Goal: Check status: Check status

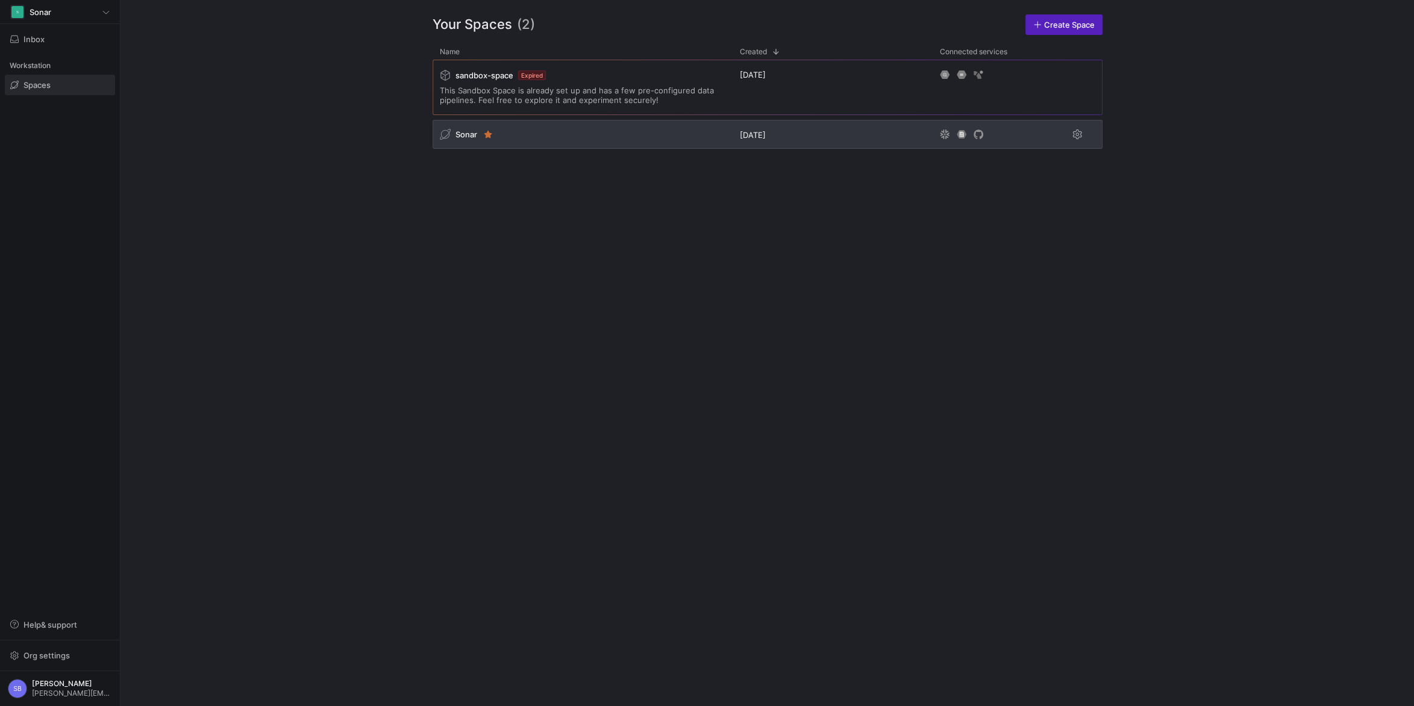
click at [471, 134] on span "Sonar" at bounding box center [466, 135] width 22 height 10
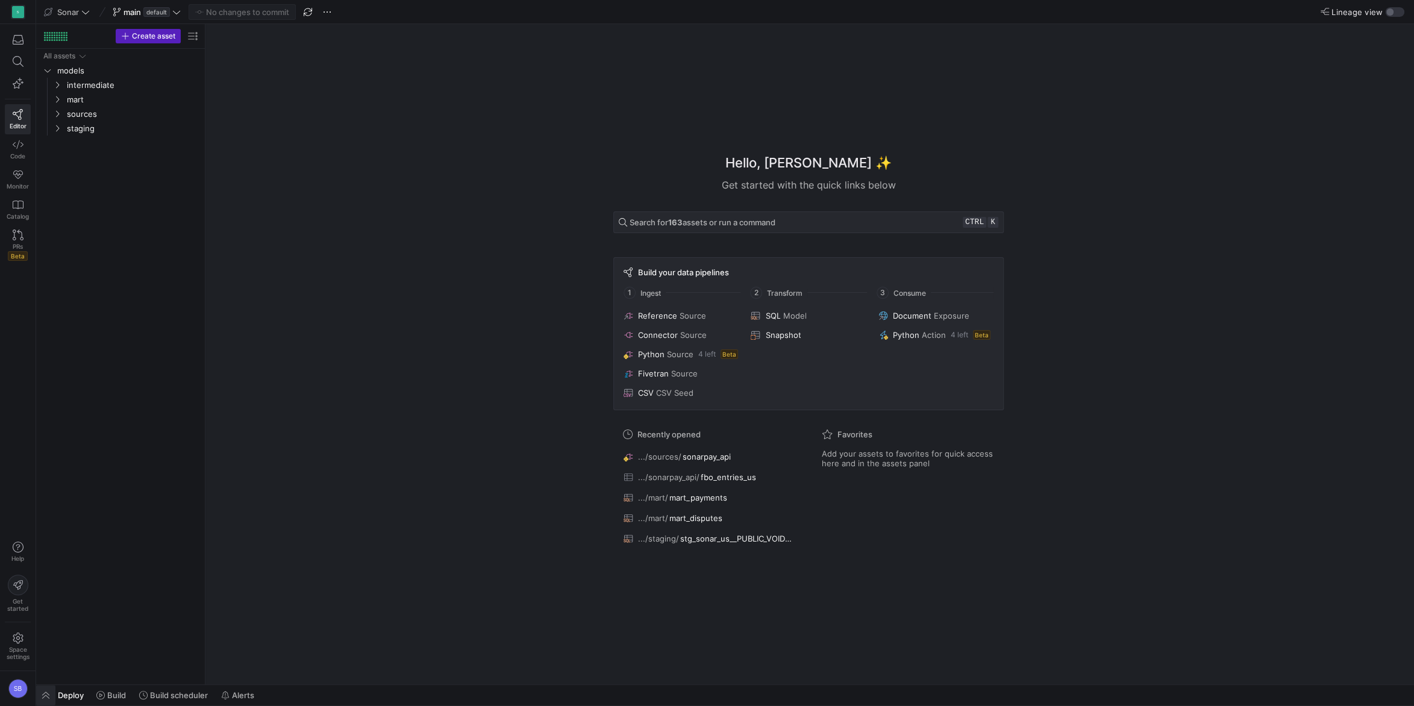
click at [52, 696] on span "button" at bounding box center [45, 695] width 19 height 20
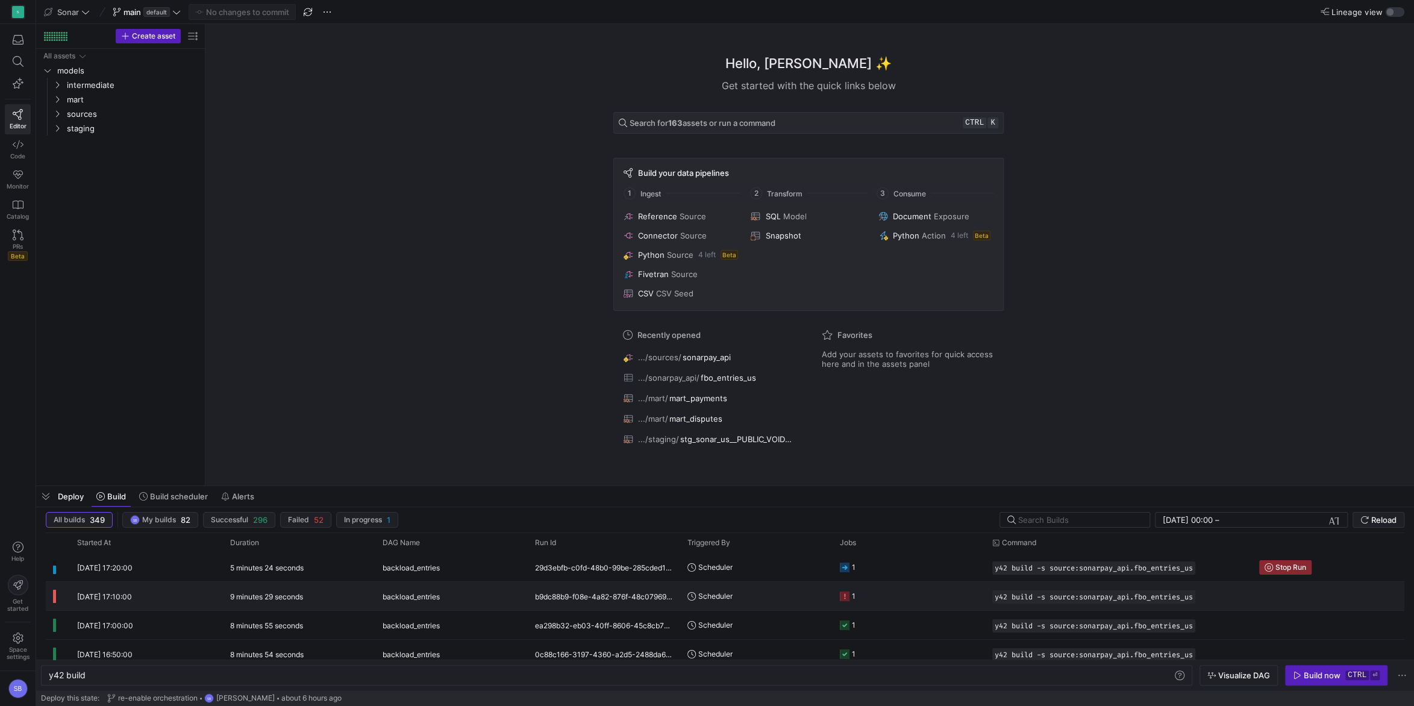
click at [303, 598] on y42-duration "9 minutes 29 seconds" at bounding box center [266, 596] width 73 height 9
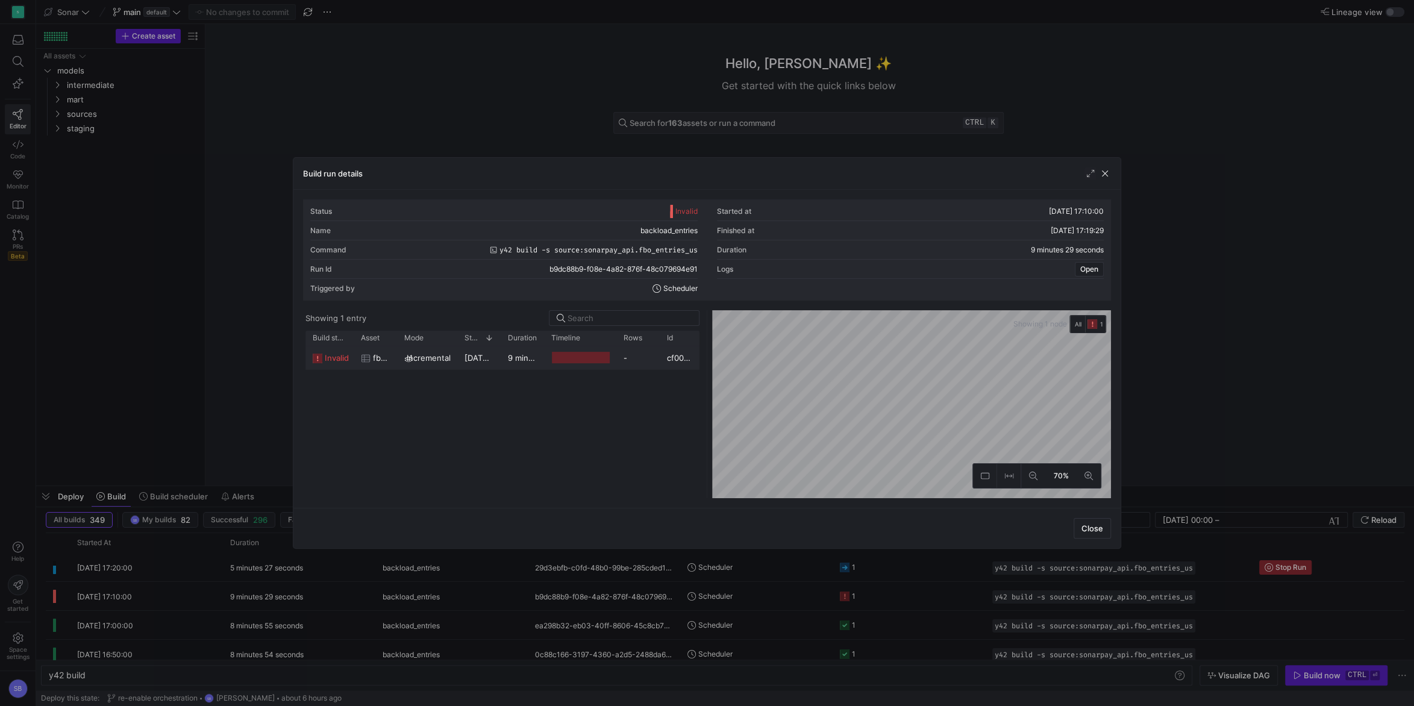
click at [480, 358] on span "[DATE] 17:10:02" at bounding box center [493, 358] width 59 height 10
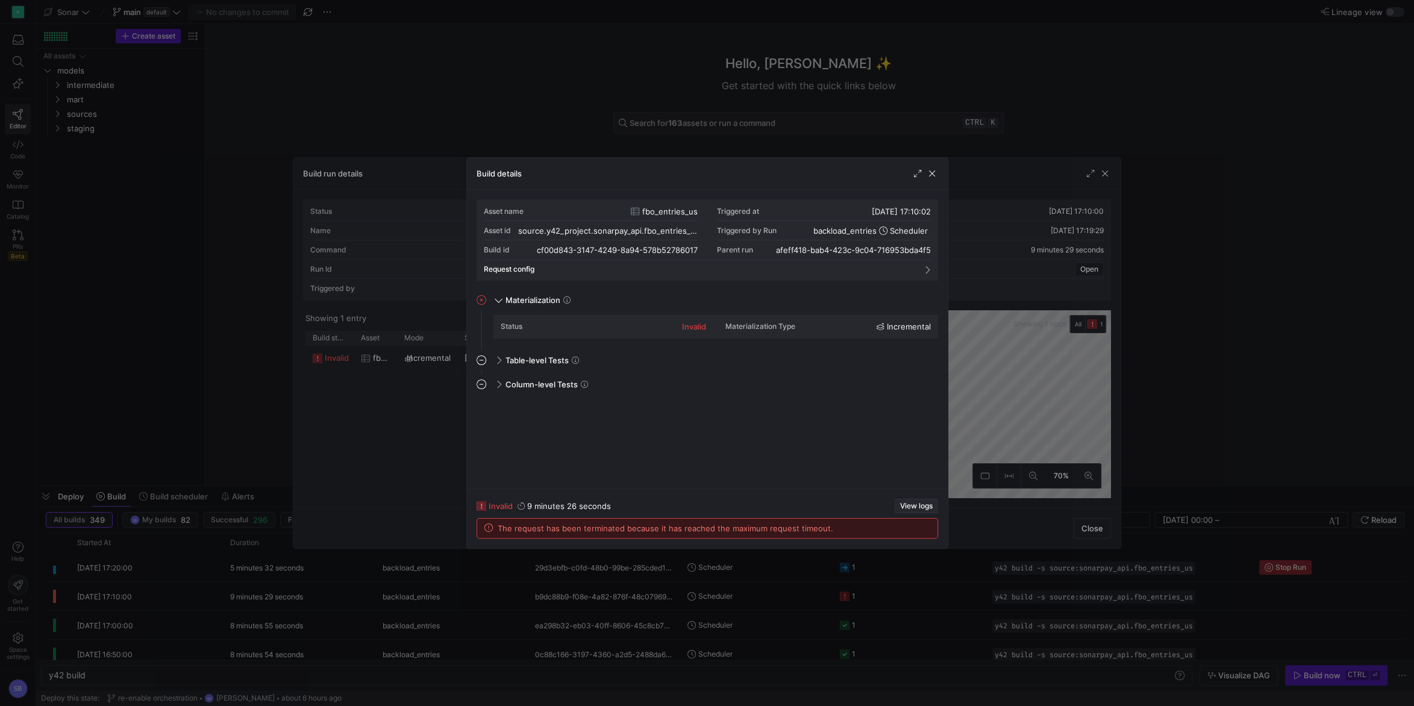
click at [919, 504] on span "View logs" at bounding box center [916, 506] width 33 height 8
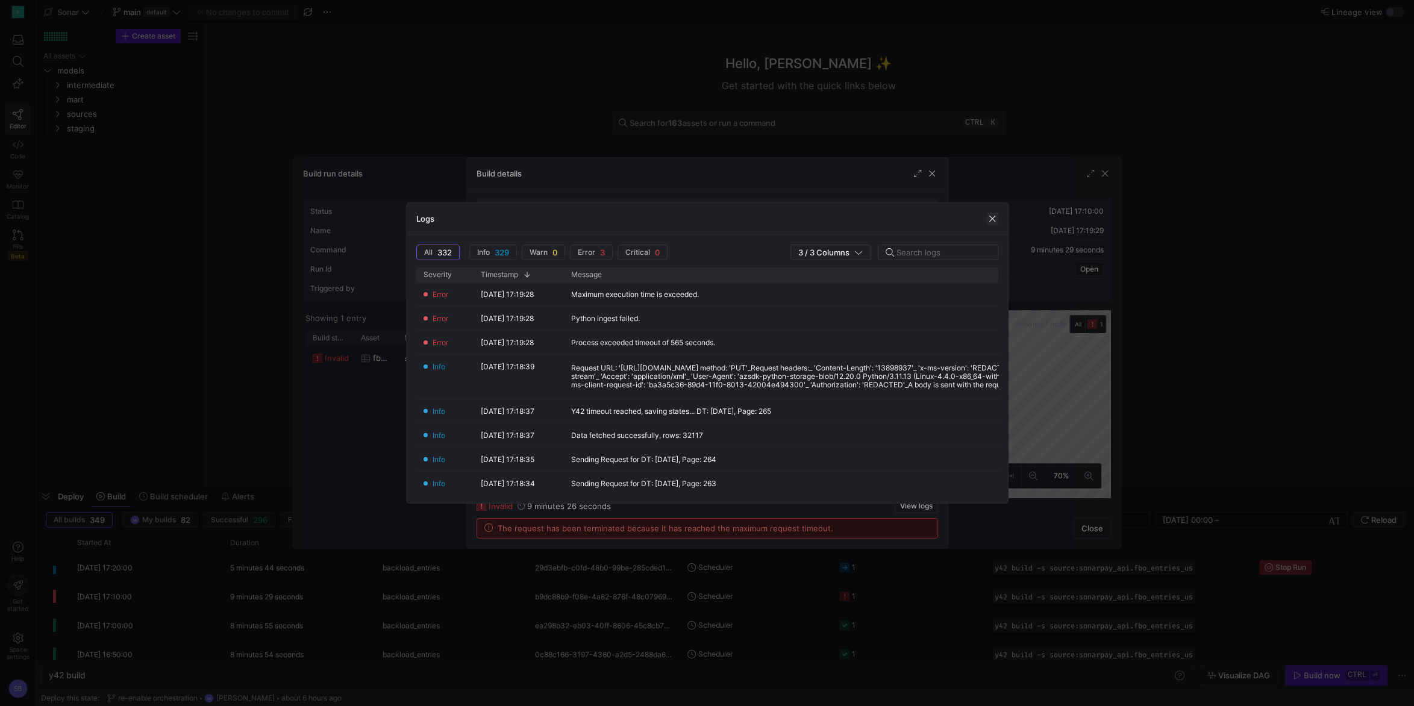
click at [992, 220] on span "button" at bounding box center [992, 219] width 12 height 12
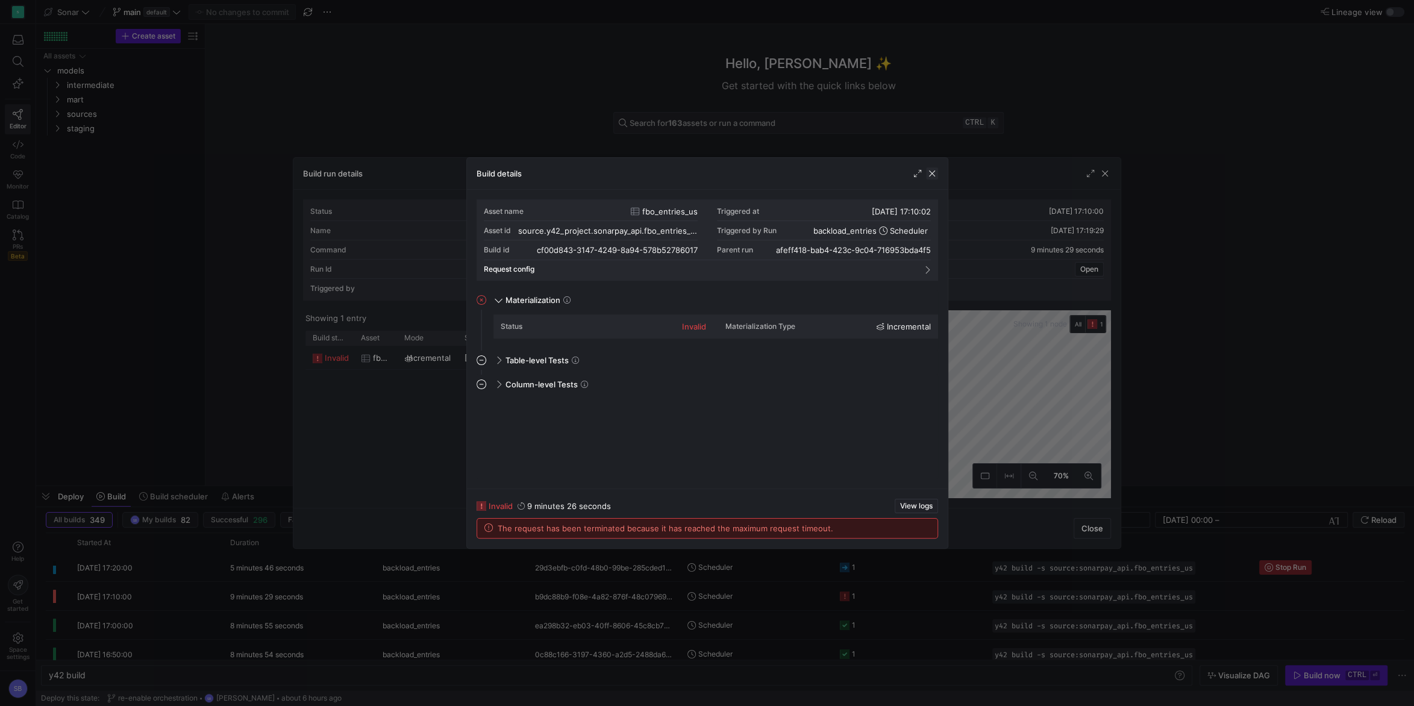
click at [932, 177] on span "button" at bounding box center [932, 173] width 12 height 12
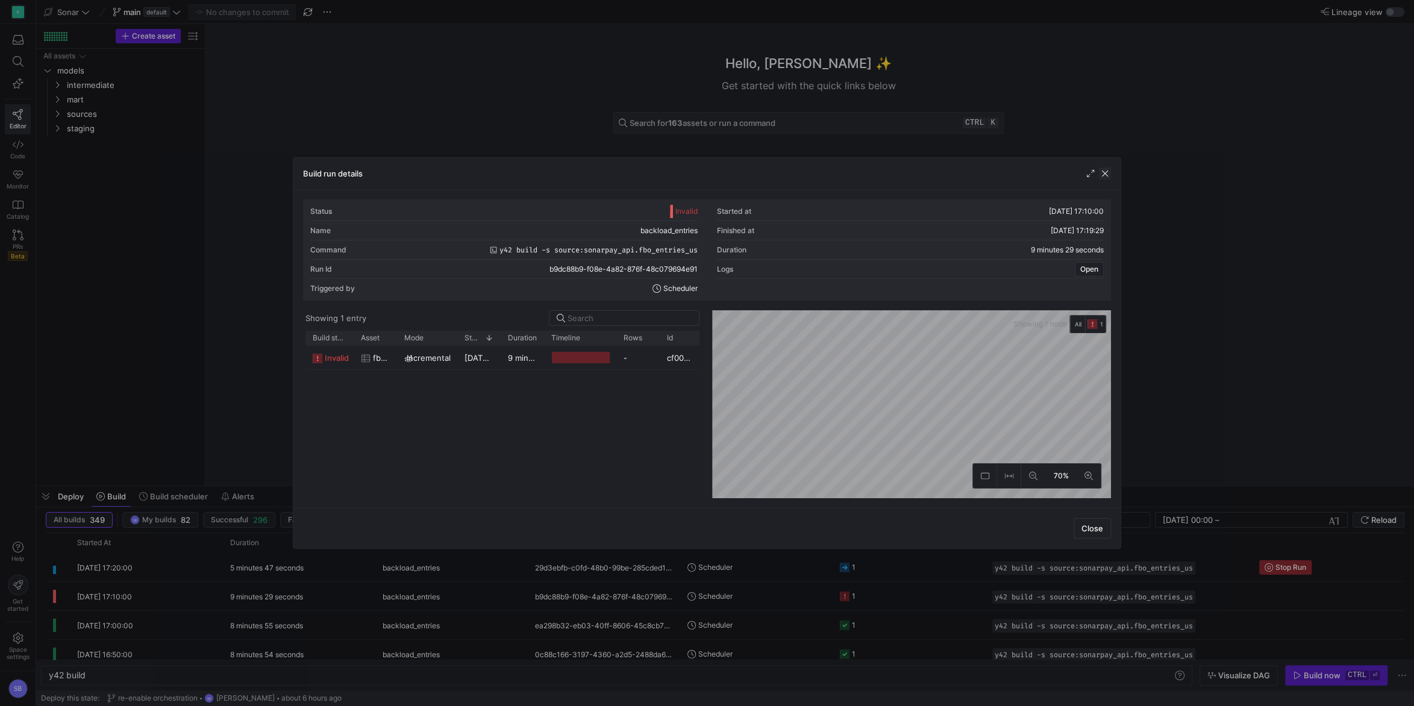
click at [1107, 176] on span "button" at bounding box center [1105, 173] width 12 height 12
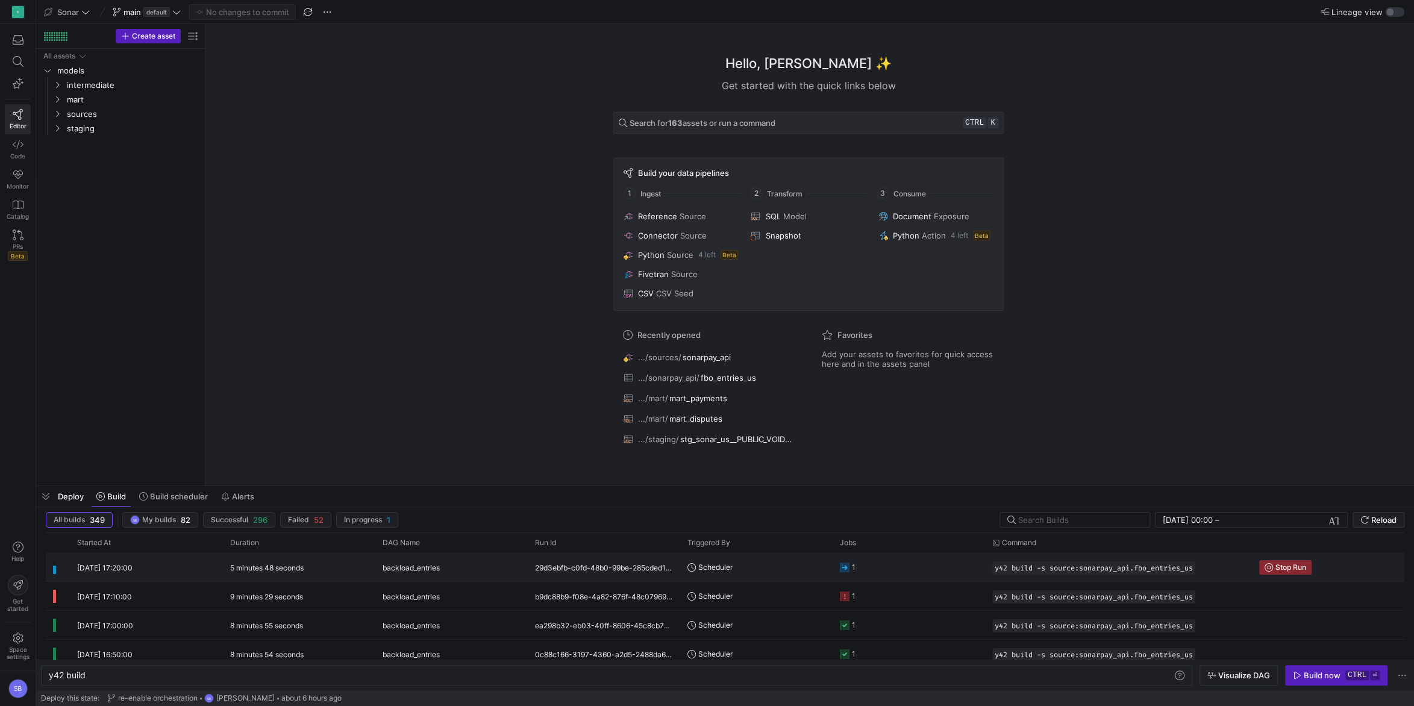
click at [289, 566] on y42-duration "5 minutes 48 seconds" at bounding box center [266, 567] width 73 height 9
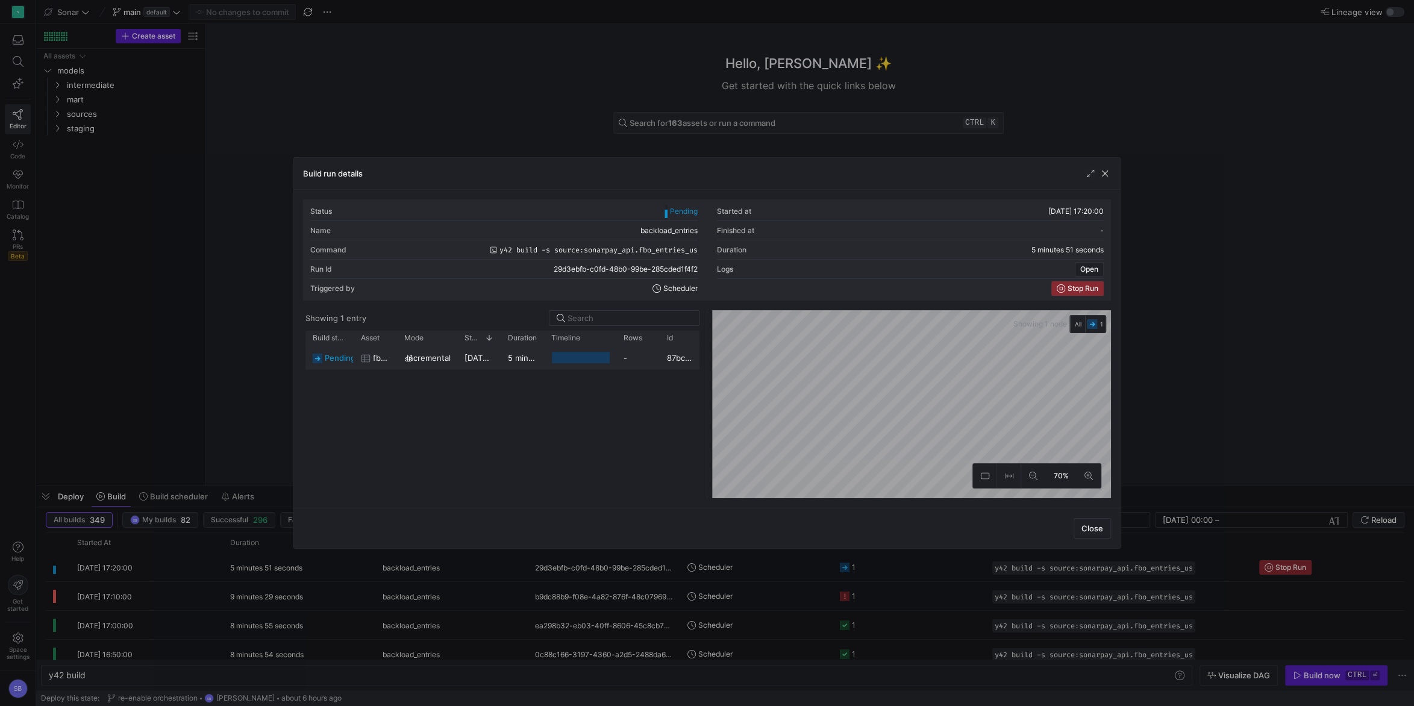
click at [527, 359] on y42-duration "5 minutes 49 seconds" at bounding box center [550, 358] width 84 height 10
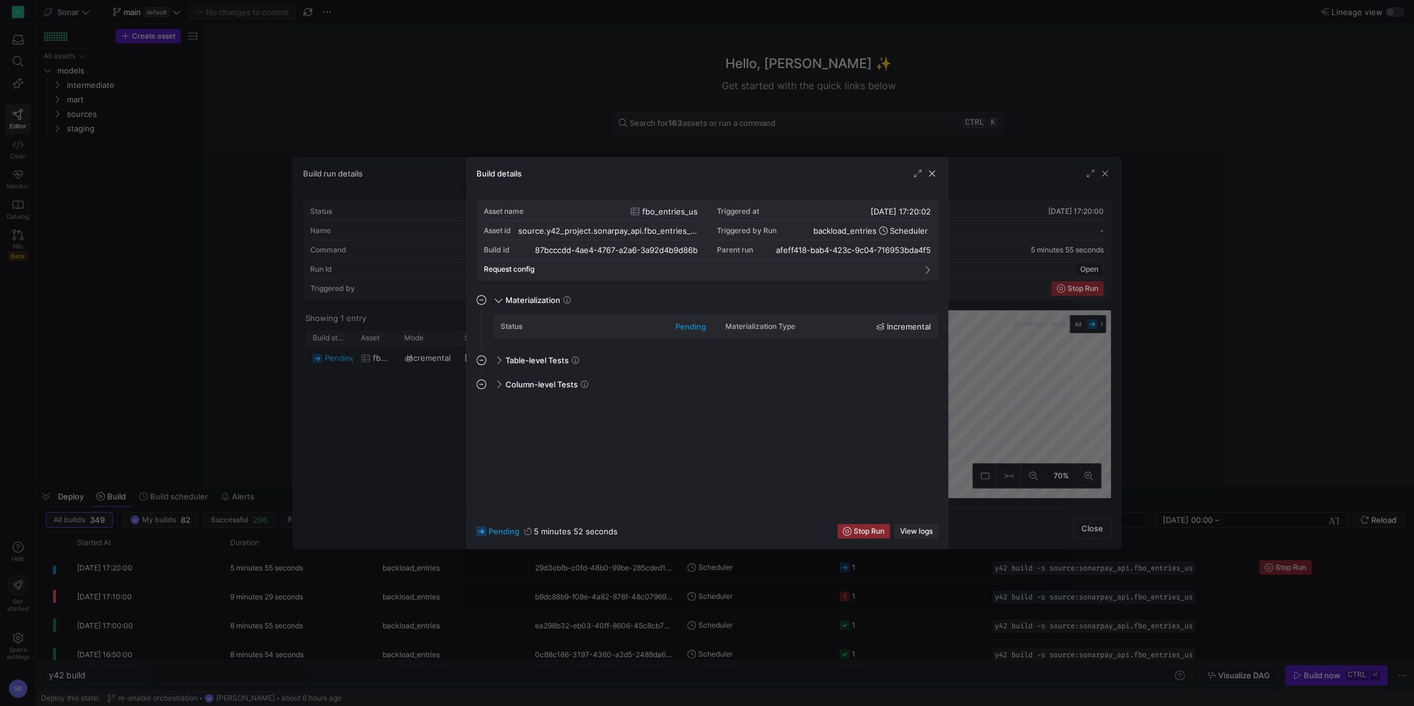
click at [929, 529] on span "View logs" at bounding box center [916, 531] width 33 height 8
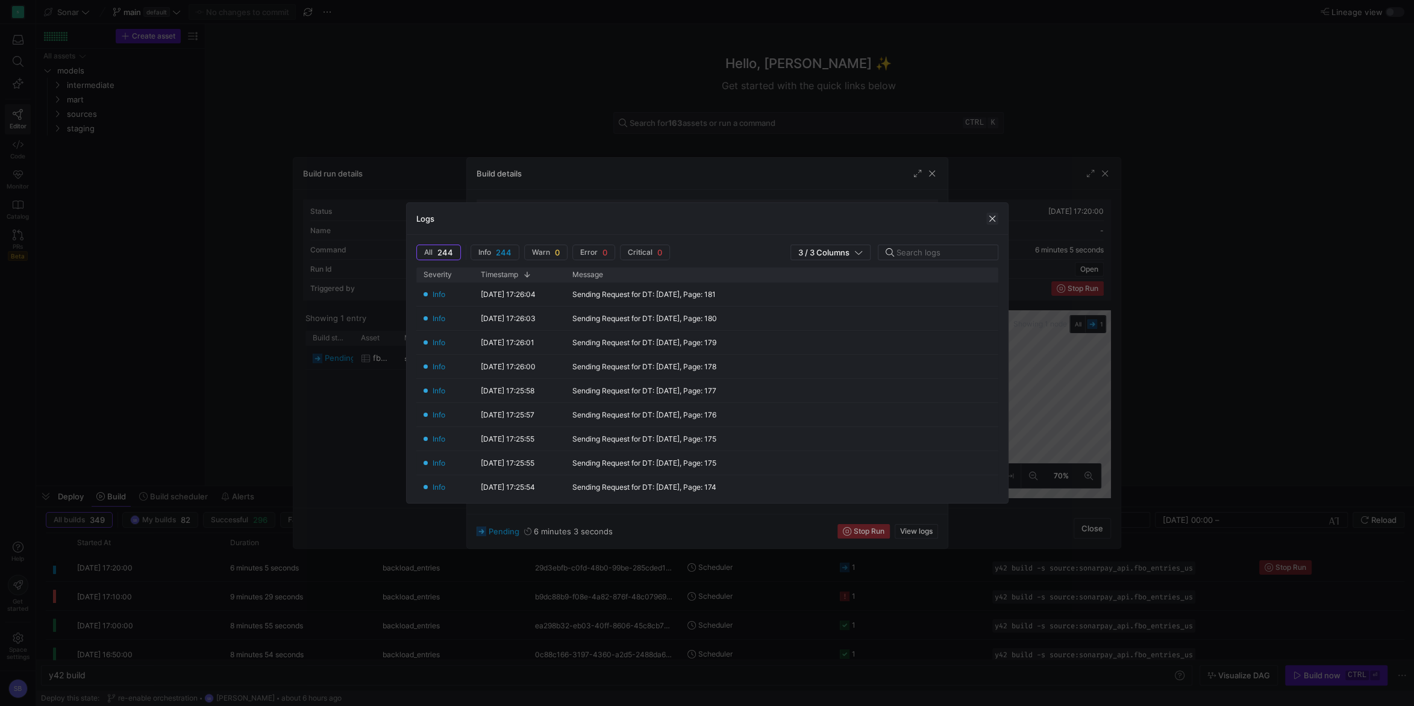
click at [996, 219] on span "button" at bounding box center [992, 219] width 12 height 12
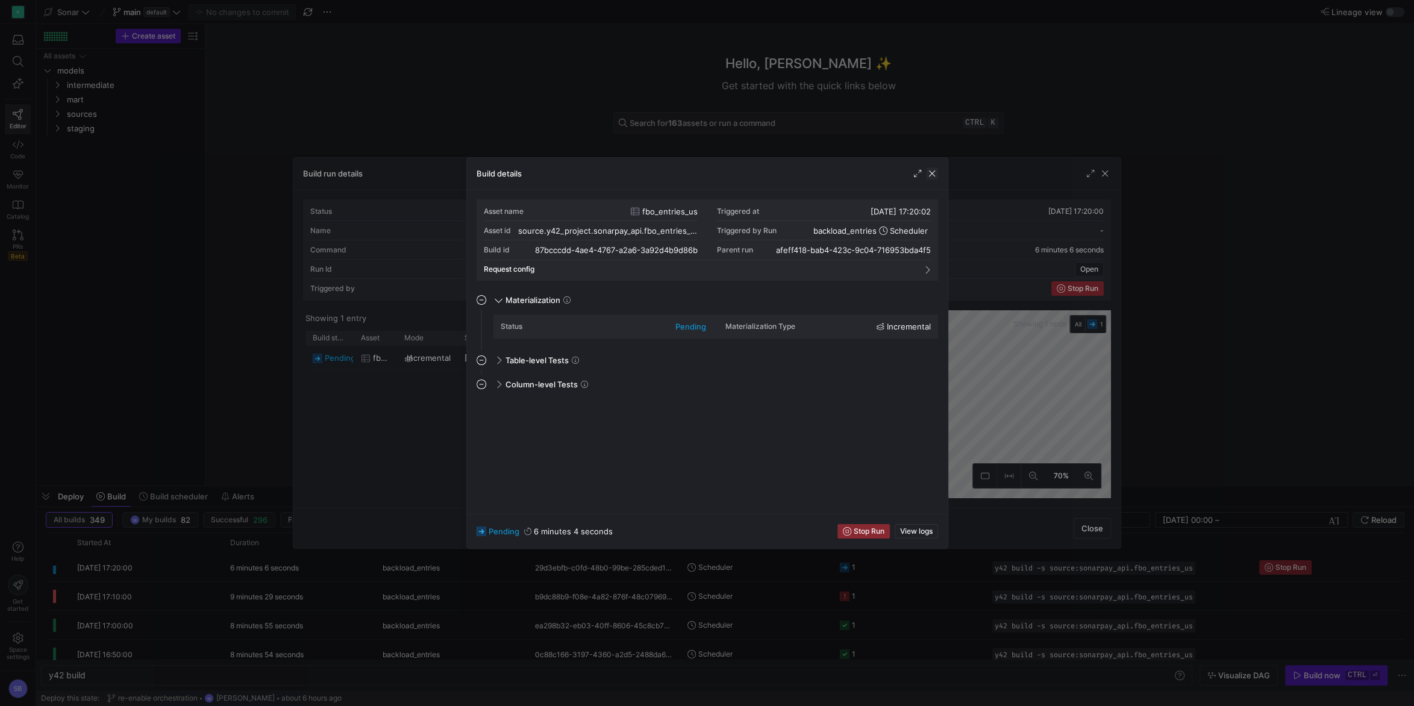
click at [933, 173] on span "button" at bounding box center [932, 173] width 12 height 12
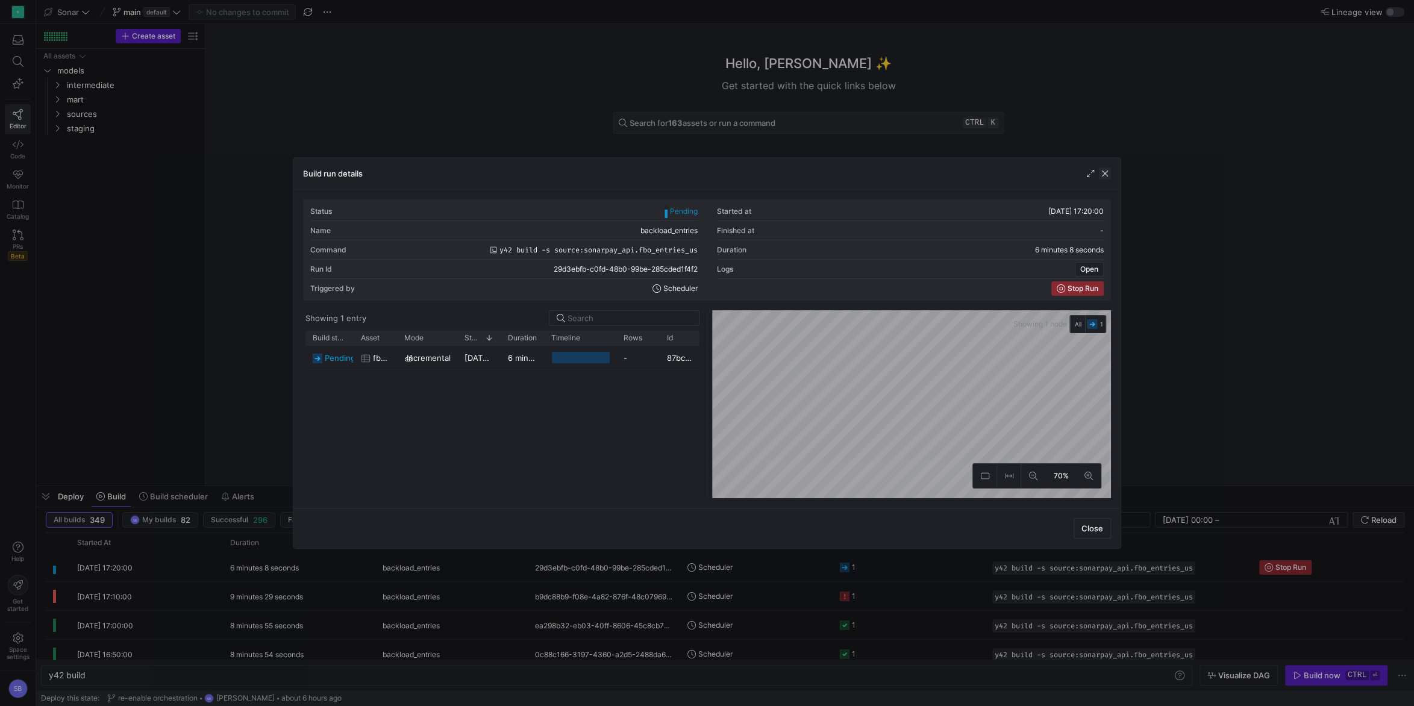
click at [1104, 173] on span "button" at bounding box center [1105, 173] width 12 height 12
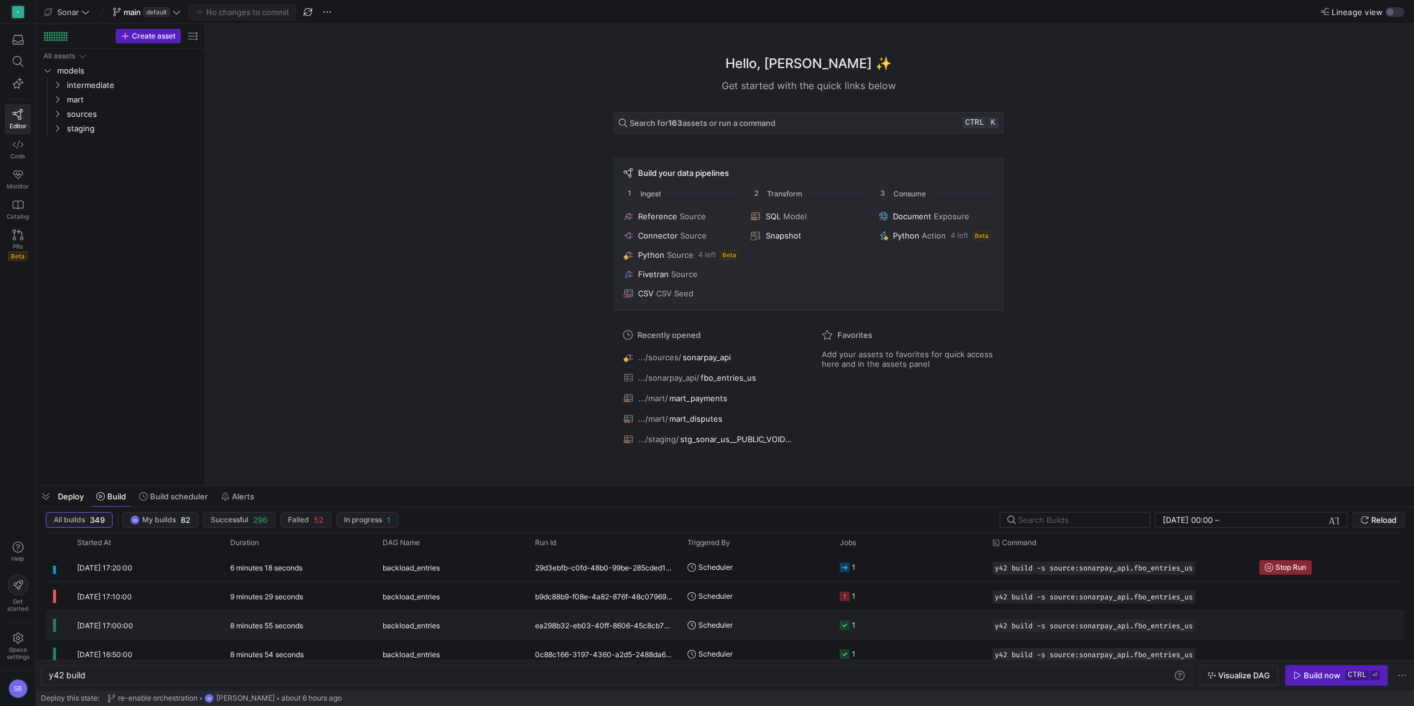
click at [300, 624] on y42-duration "8 minutes 55 seconds" at bounding box center [266, 625] width 73 height 9
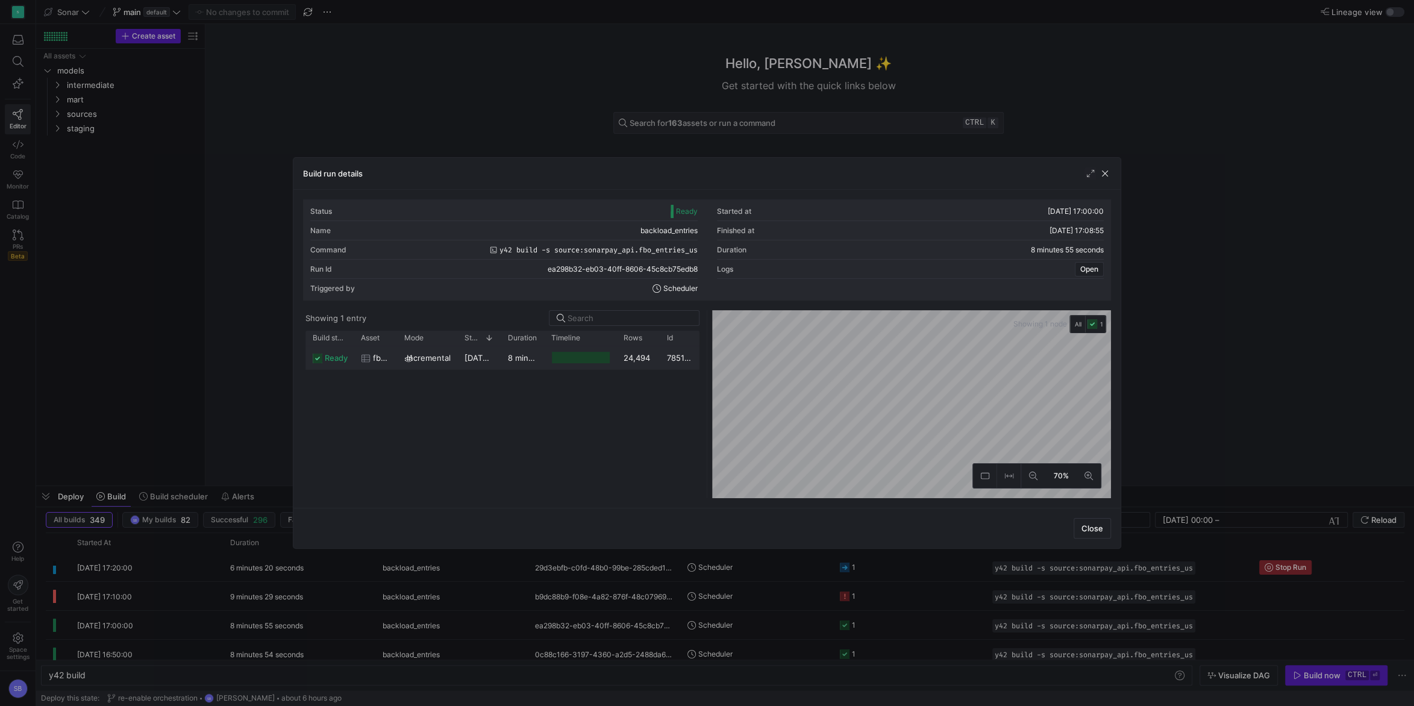
click at [526, 364] on div "8 minutes 51 seconds" at bounding box center [522, 357] width 43 height 23
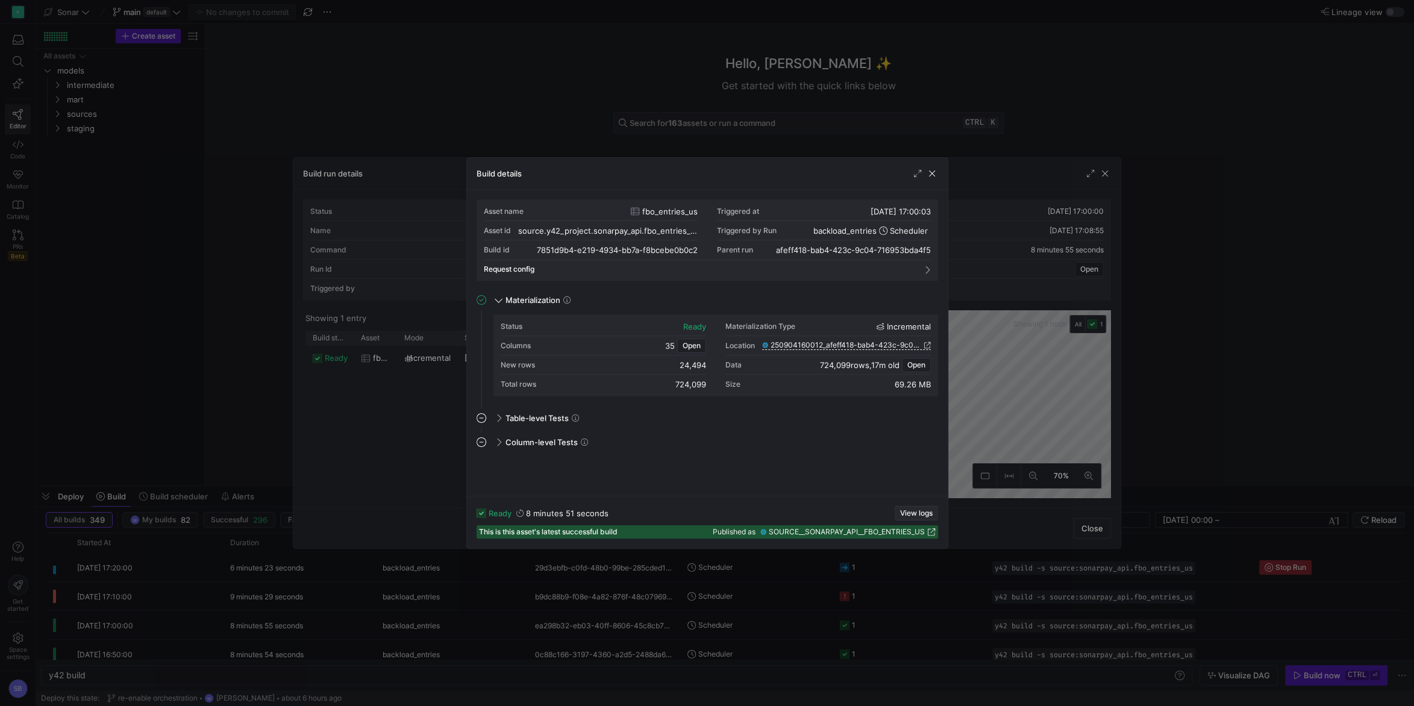
click at [917, 513] on span "View logs" at bounding box center [916, 513] width 33 height 8
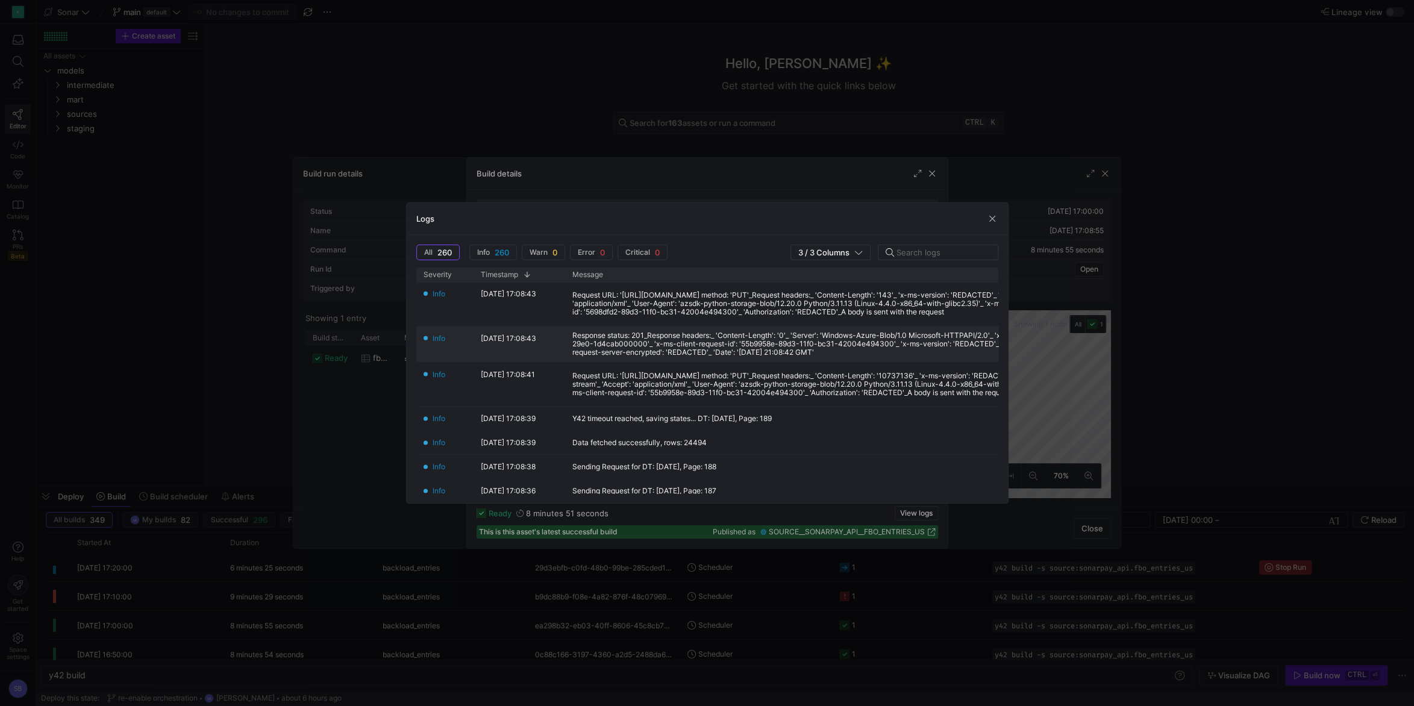
scroll to position [169, 0]
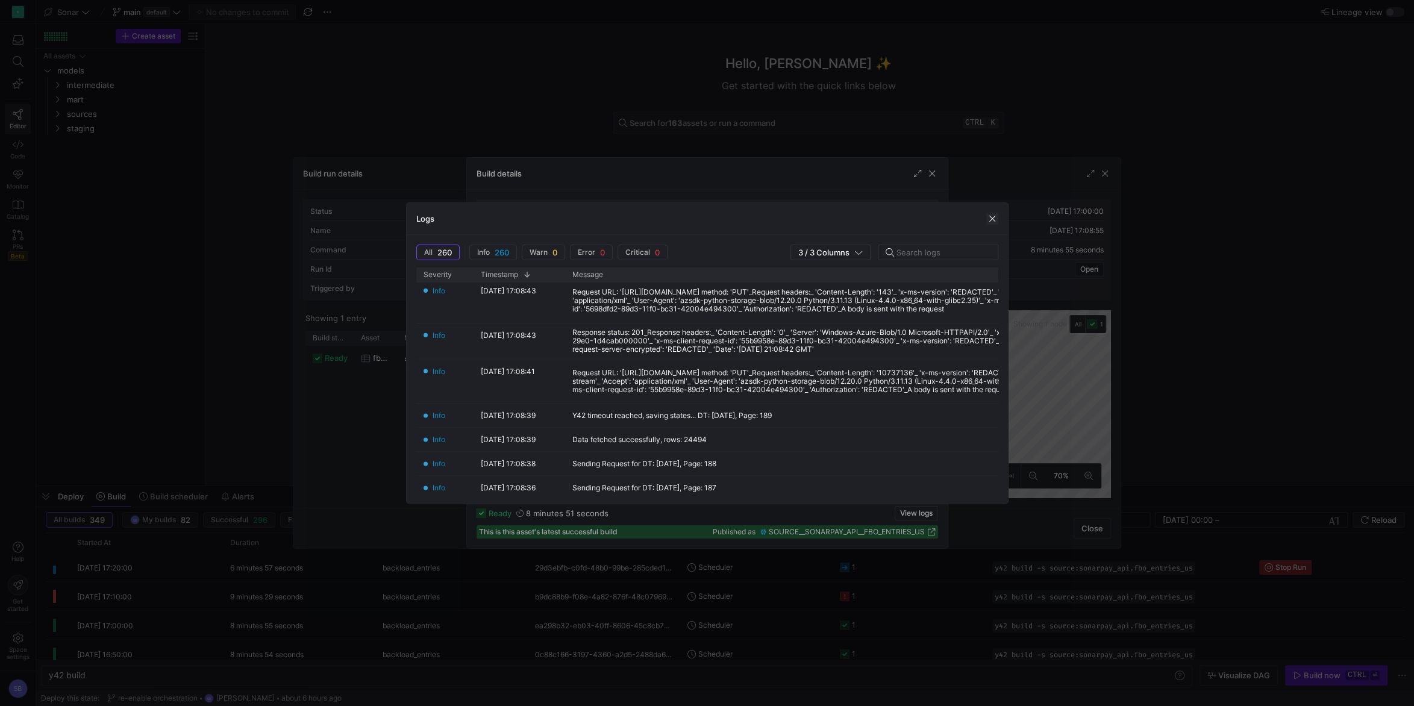
click at [993, 220] on span "button" at bounding box center [992, 219] width 12 height 12
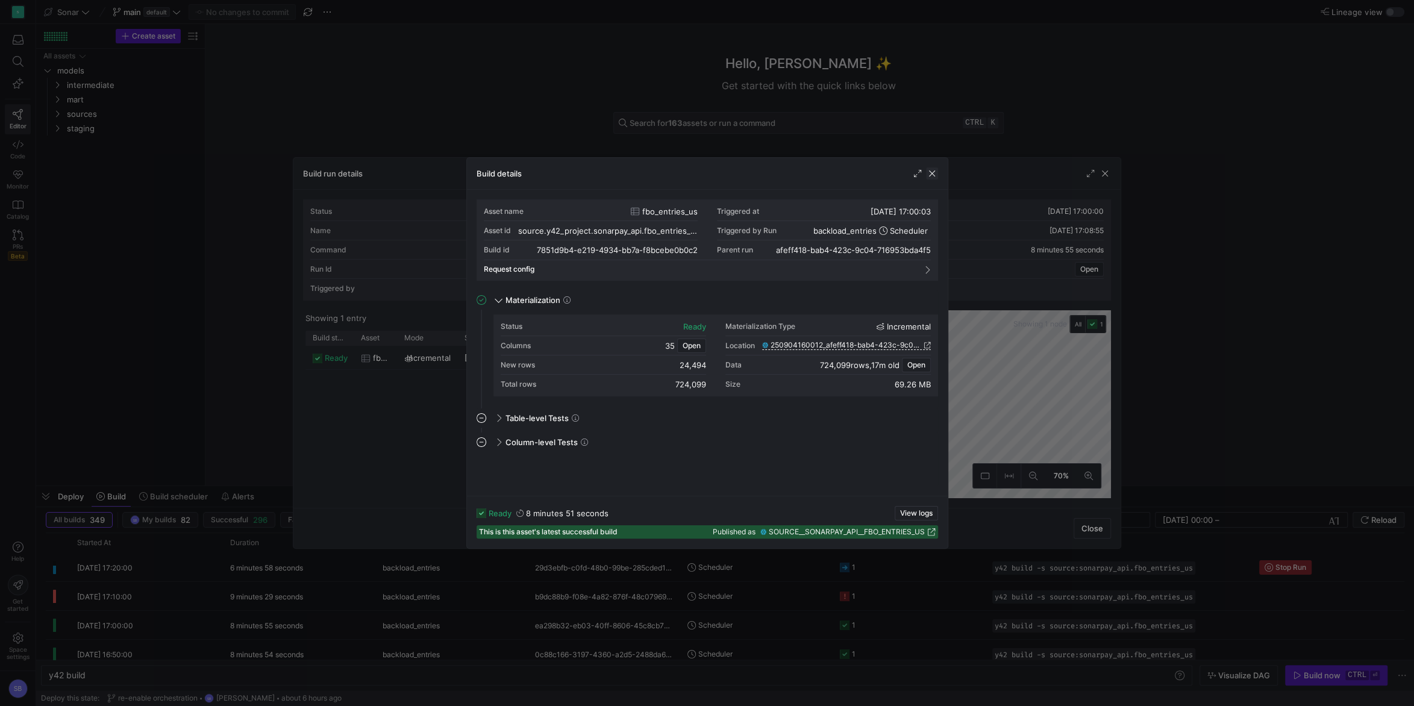
click at [930, 170] on span "button" at bounding box center [932, 173] width 12 height 12
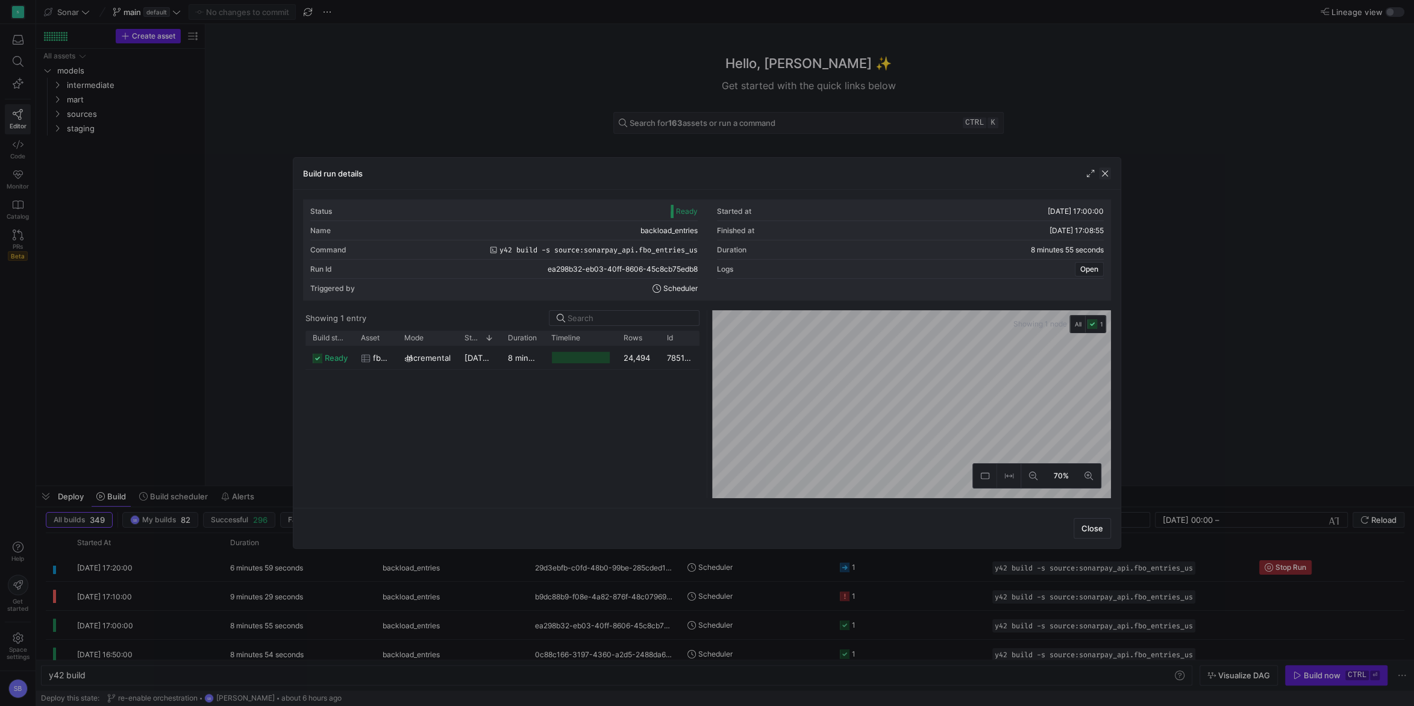
click at [1108, 174] on span "button" at bounding box center [1105, 173] width 12 height 12
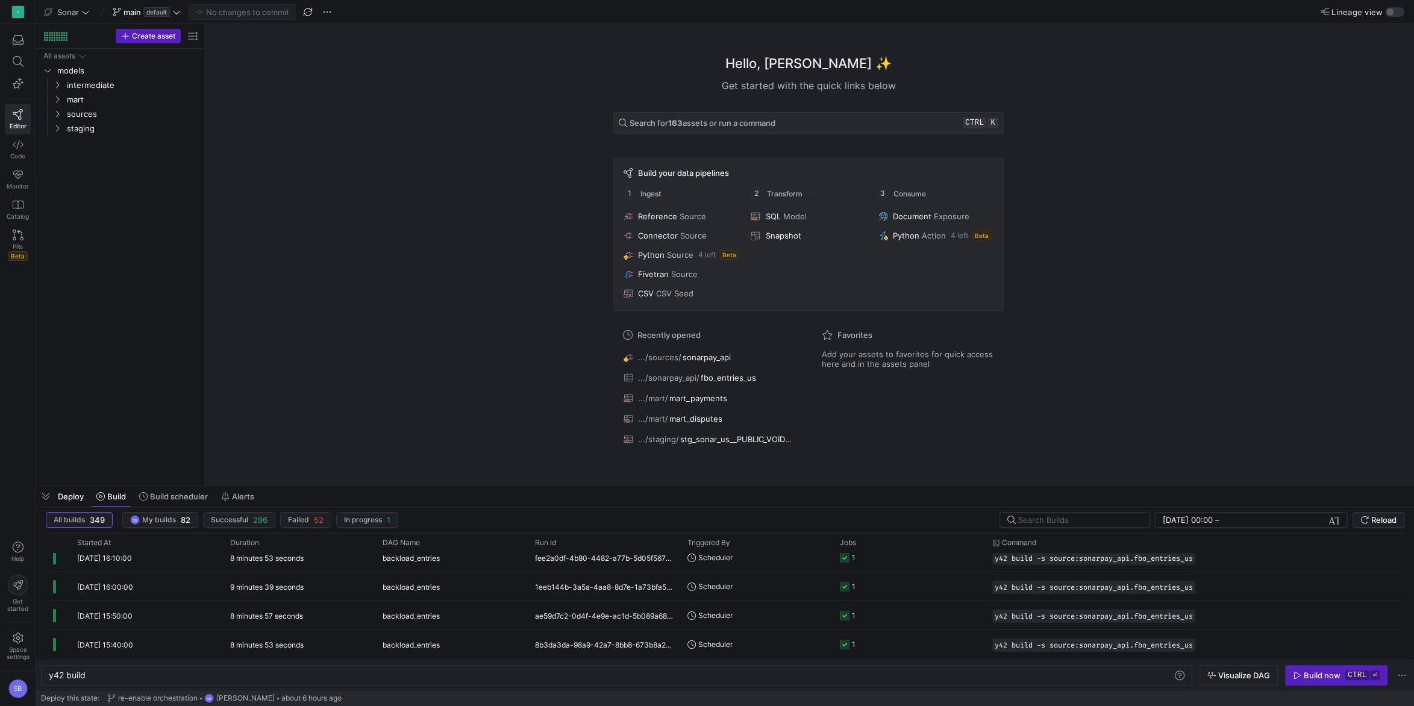
scroll to position [0, 0]
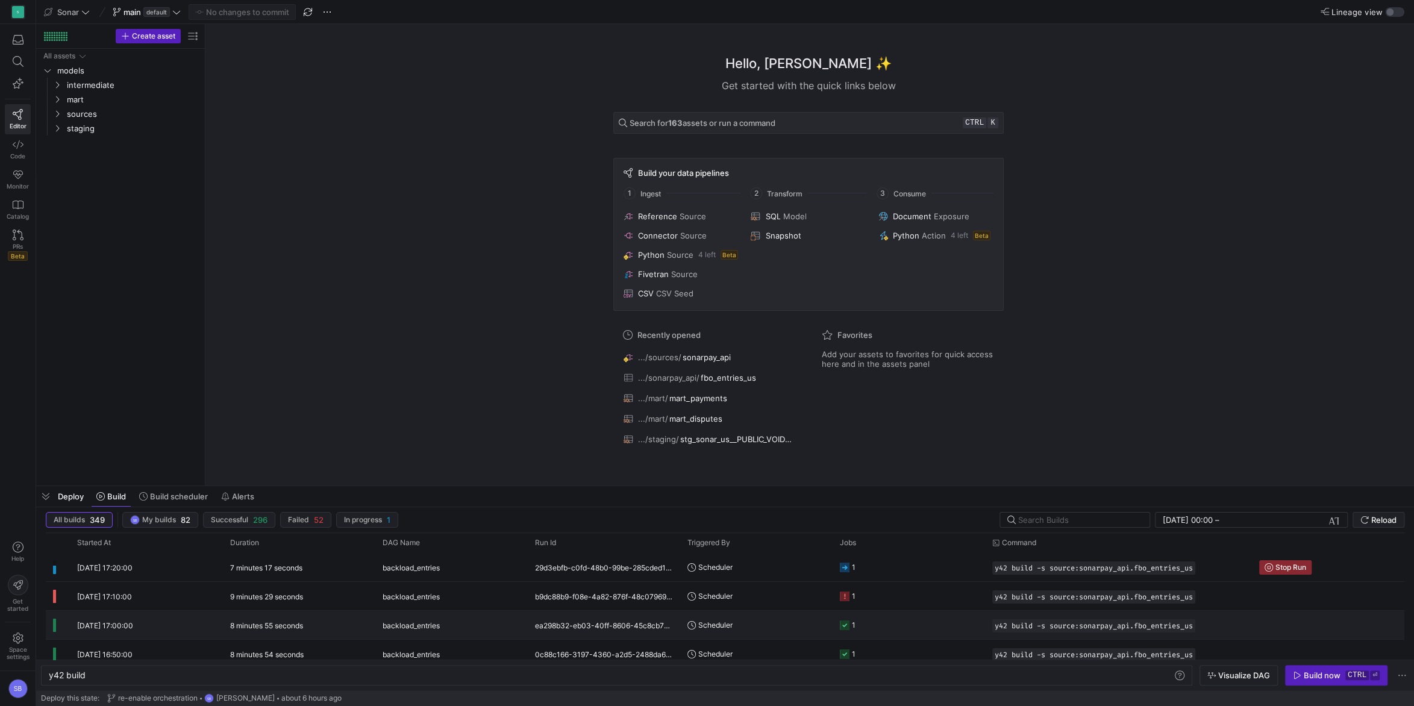
click at [570, 631] on div "ea298b32-eb03-40ff-8606-45c8cb75edb8" at bounding box center [604, 625] width 152 height 28
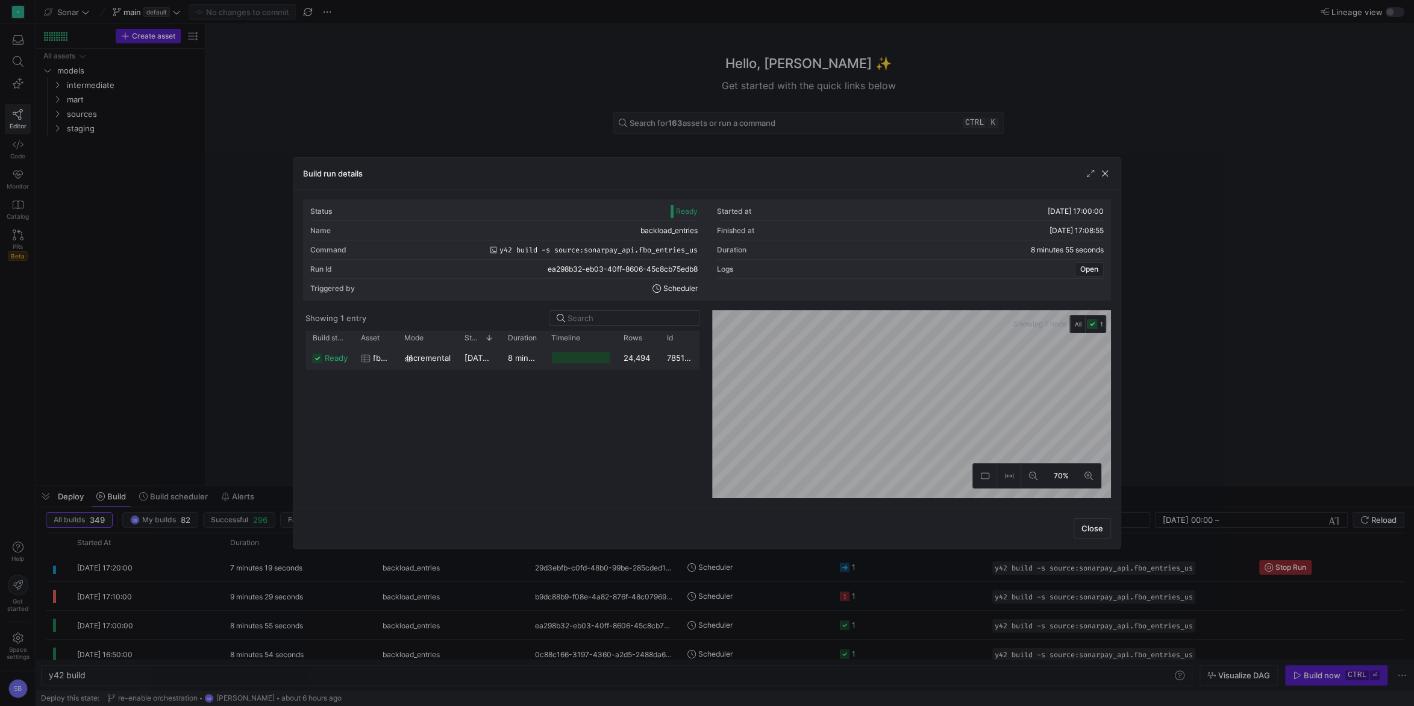
click at [510, 356] on y42-duration "8 minutes 51 seconds" at bounding box center [549, 358] width 83 height 10
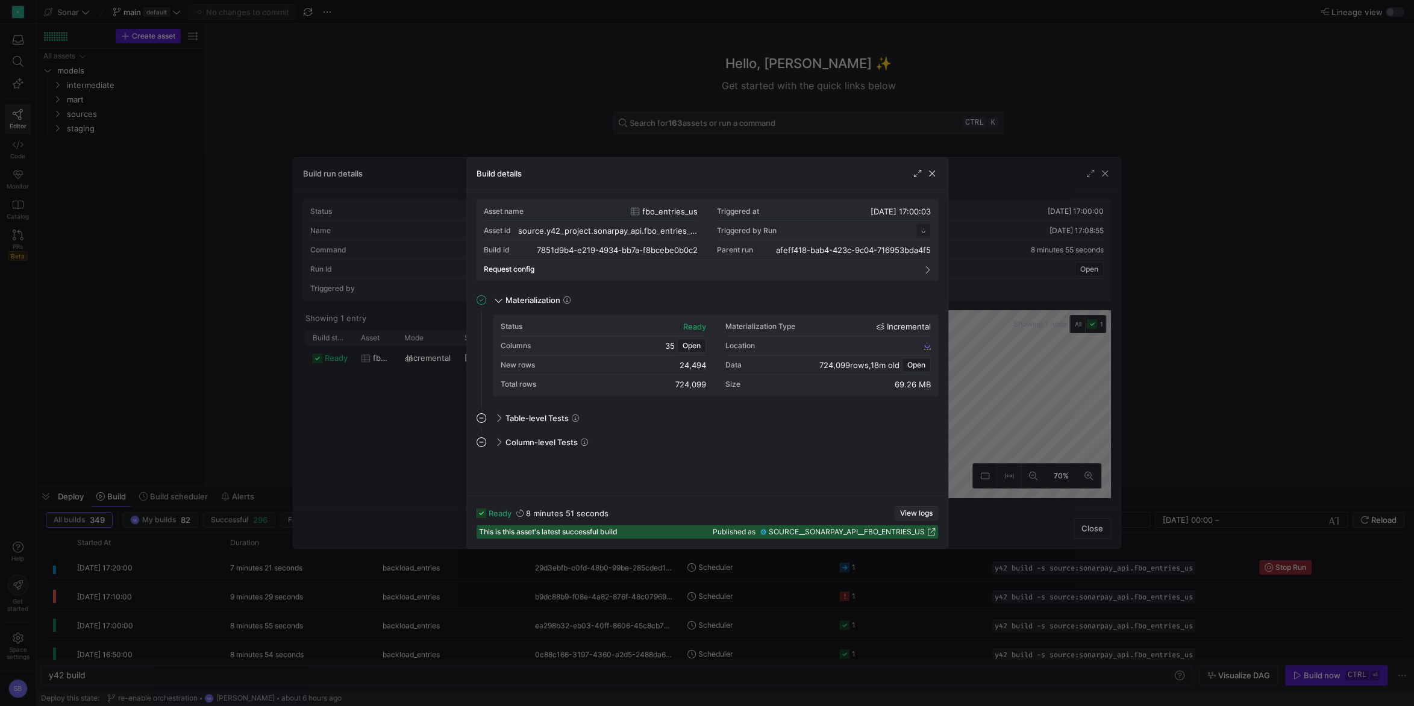
click at [919, 514] on span "View logs" at bounding box center [916, 513] width 33 height 8
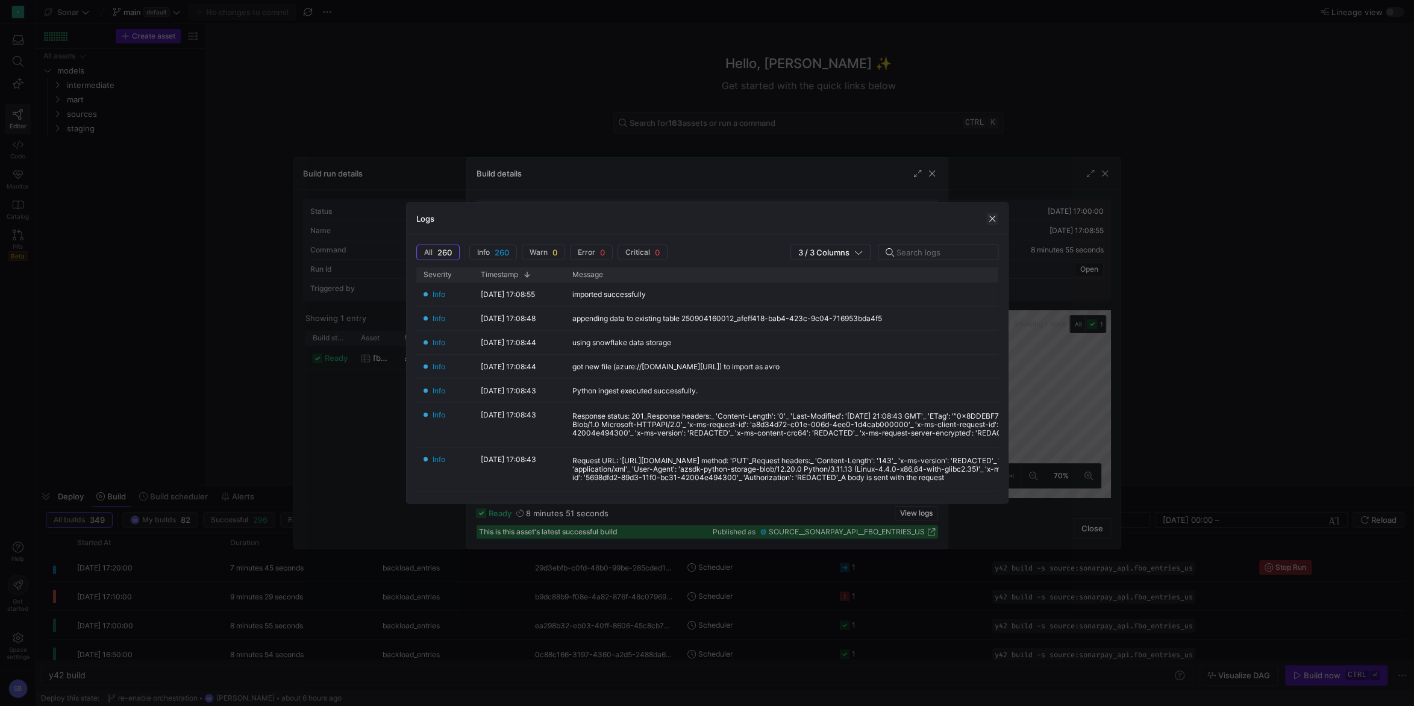
click at [994, 218] on span "button" at bounding box center [992, 219] width 12 height 12
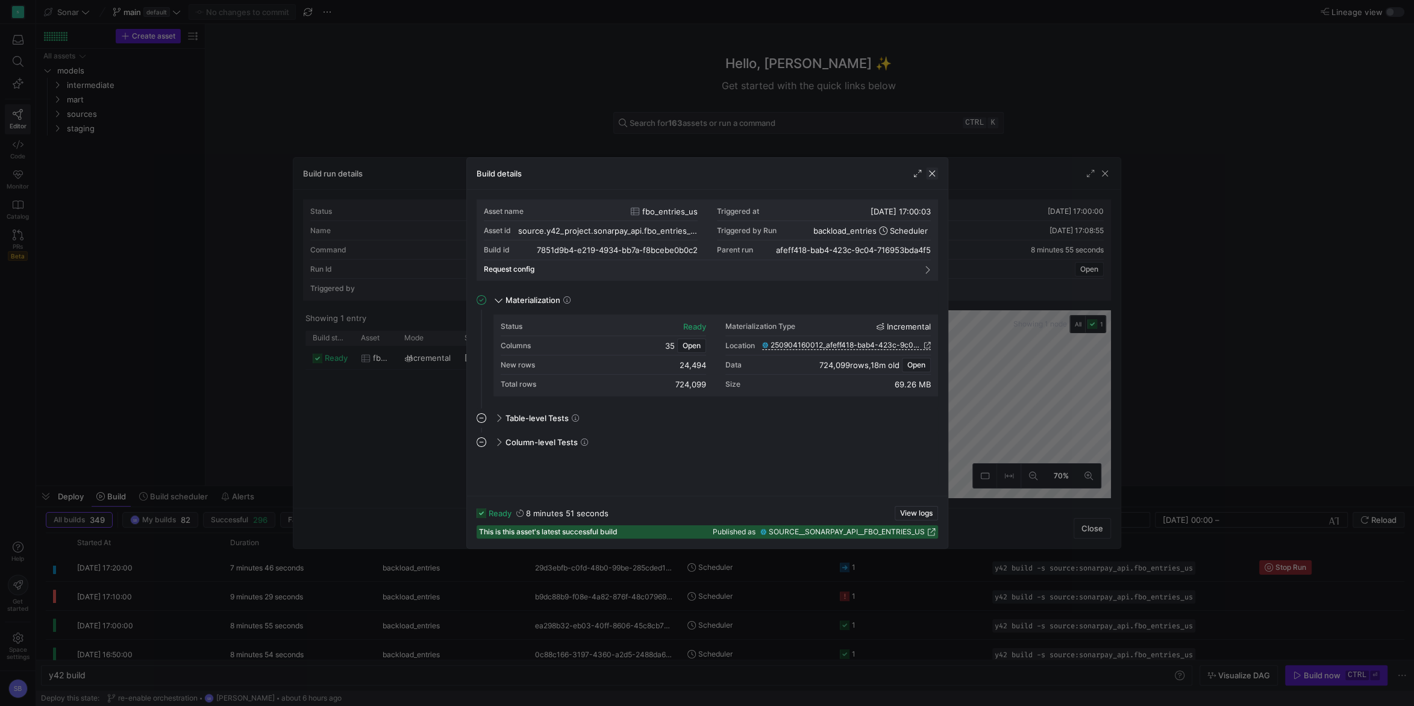
click at [937, 178] on div "Build details" at bounding box center [707, 174] width 481 height 32
click at [936, 177] on span "button" at bounding box center [932, 173] width 12 height 12
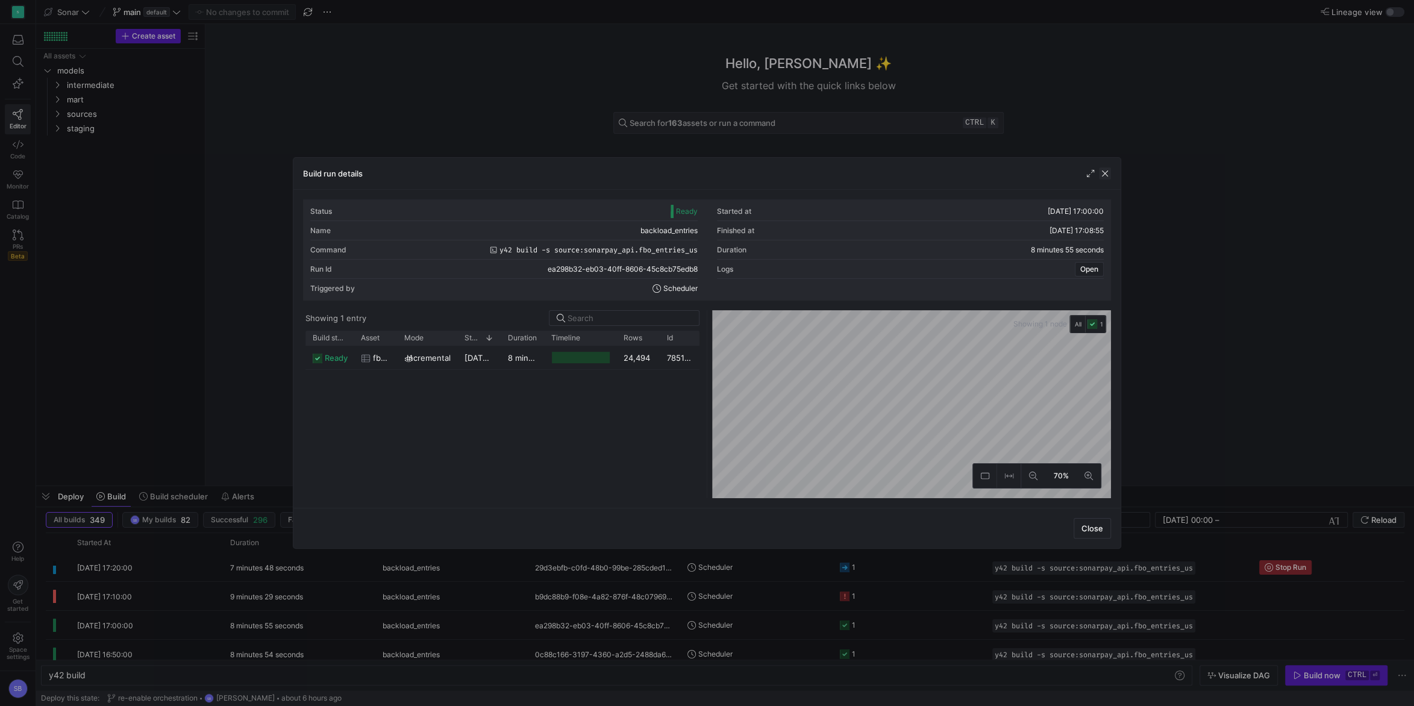
click at [1107, 174] on span "button" at bounding box center [1105, 173] width 12 height 12
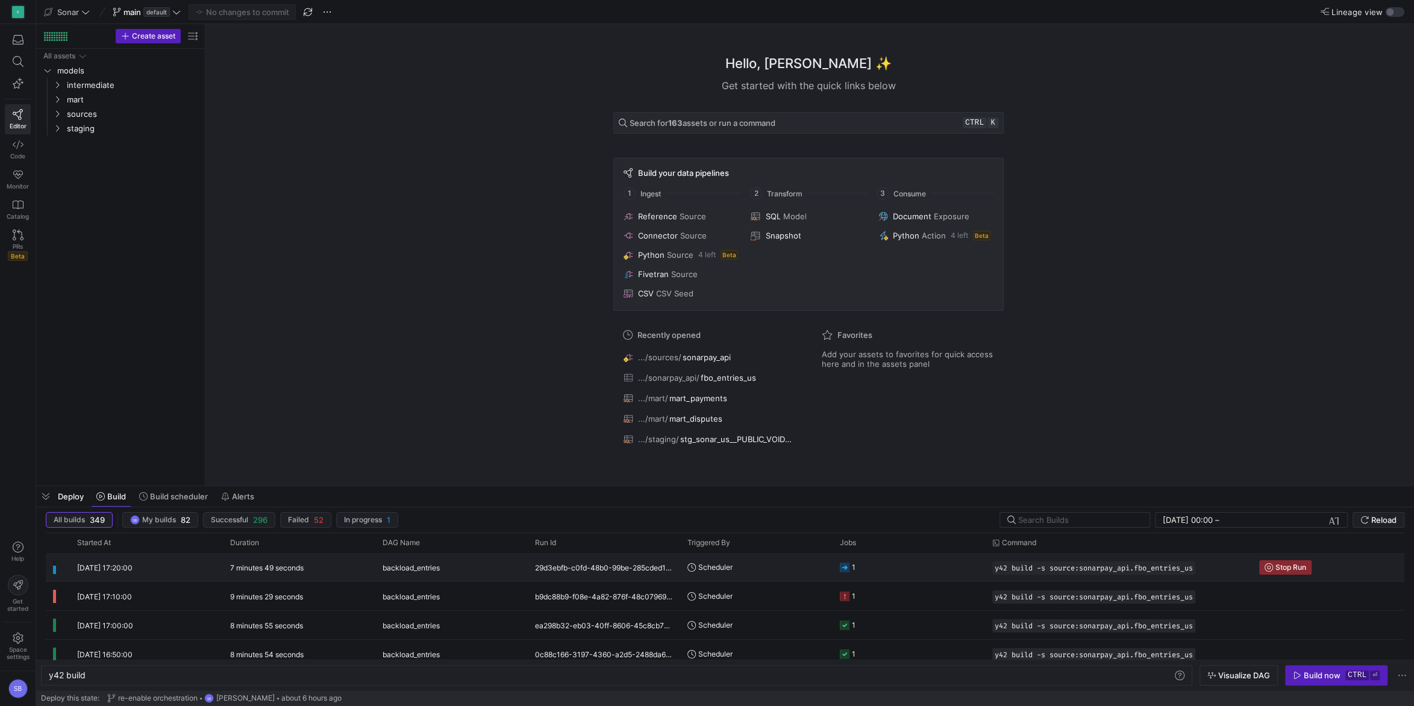
click at [290, 566] on y42-duration "7 minutes 49 seconds" at bounding box center [266, 567] width 73 height 9
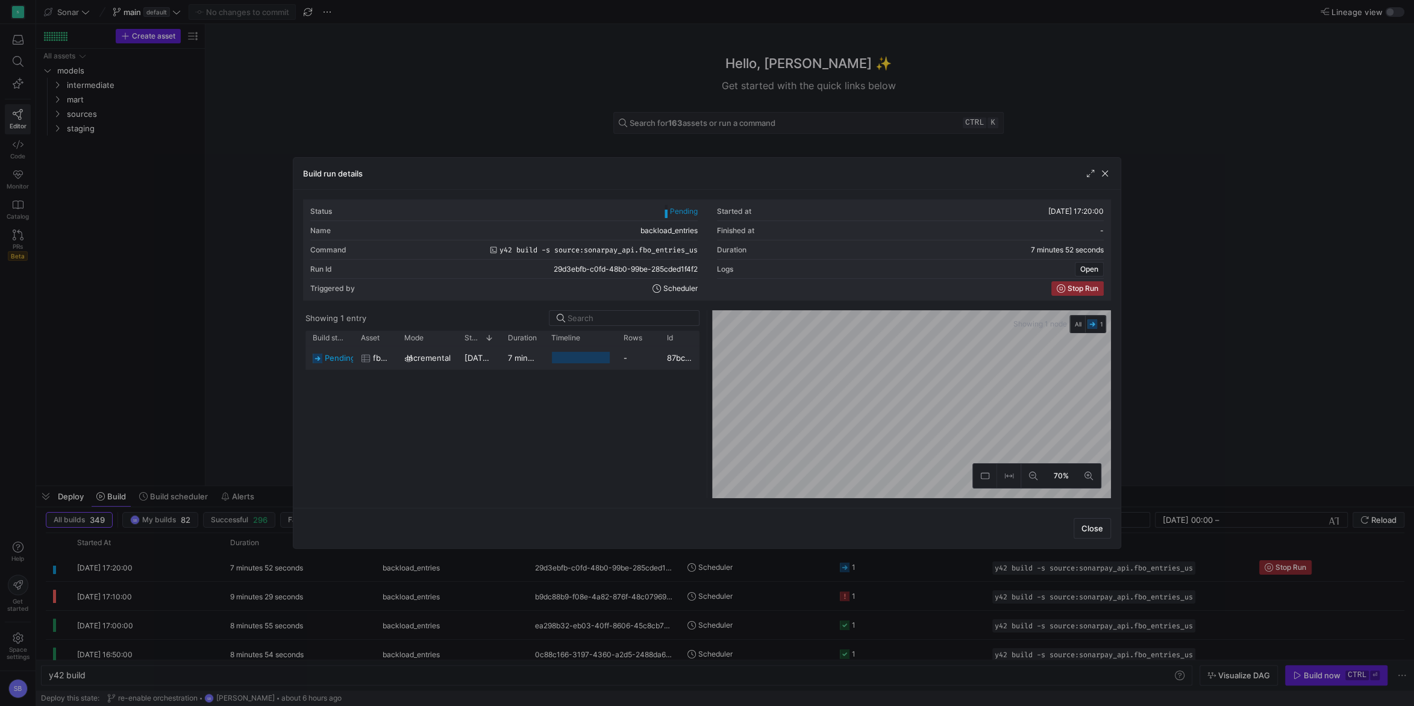
click at [529, 357] on y42-duration "7 minutes 50 seconds" at bounding box center [549, 358] width 83 height 10
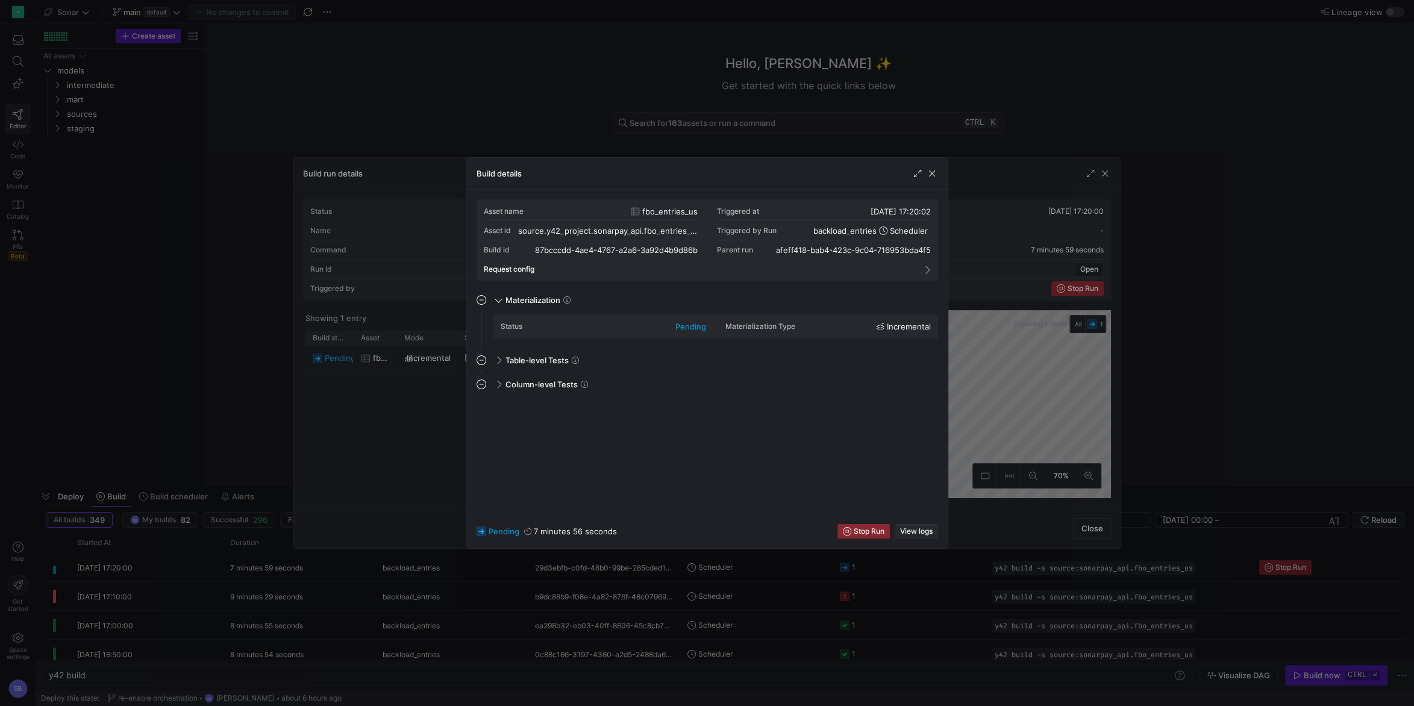
click at [923, 533] on span "View logs" at bounding box center [916, 531] width 33 height 8
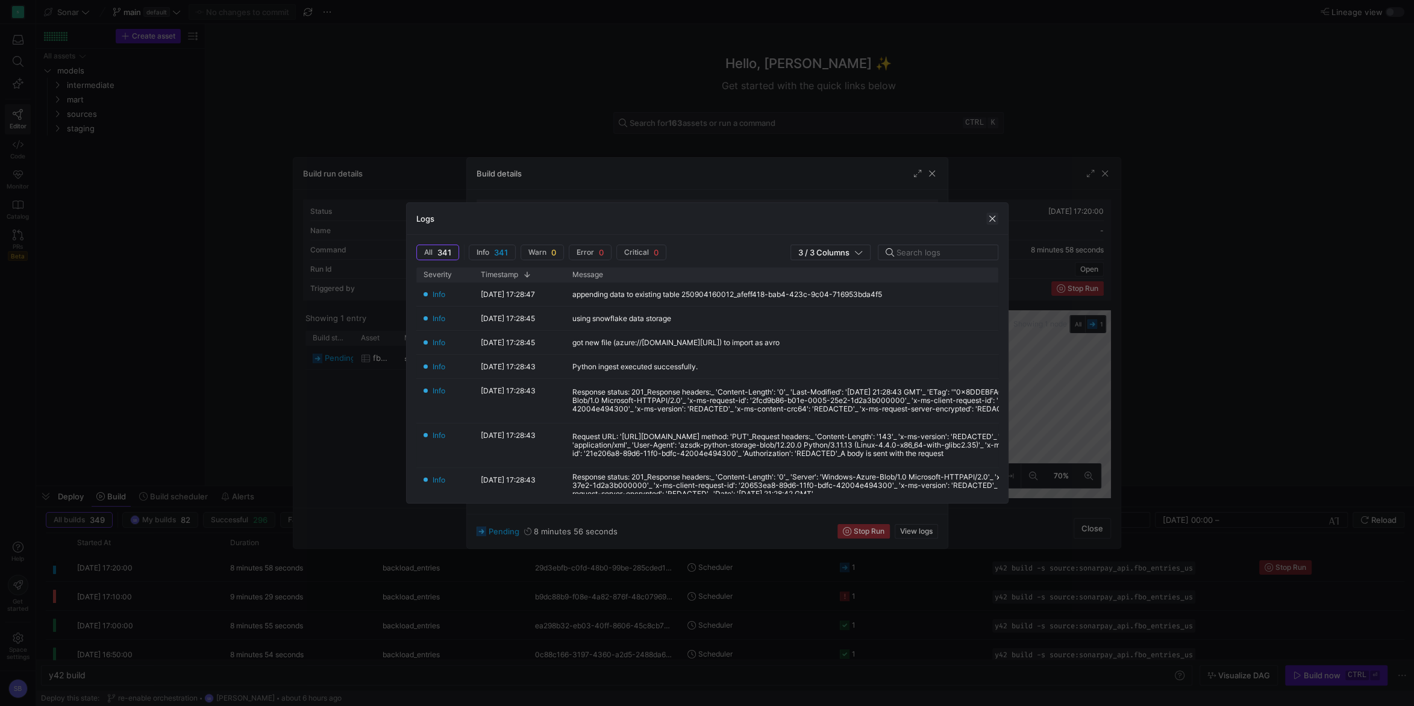
click at [993, 219] on span "button" at bounding box center [992, 219] width 12 height 12
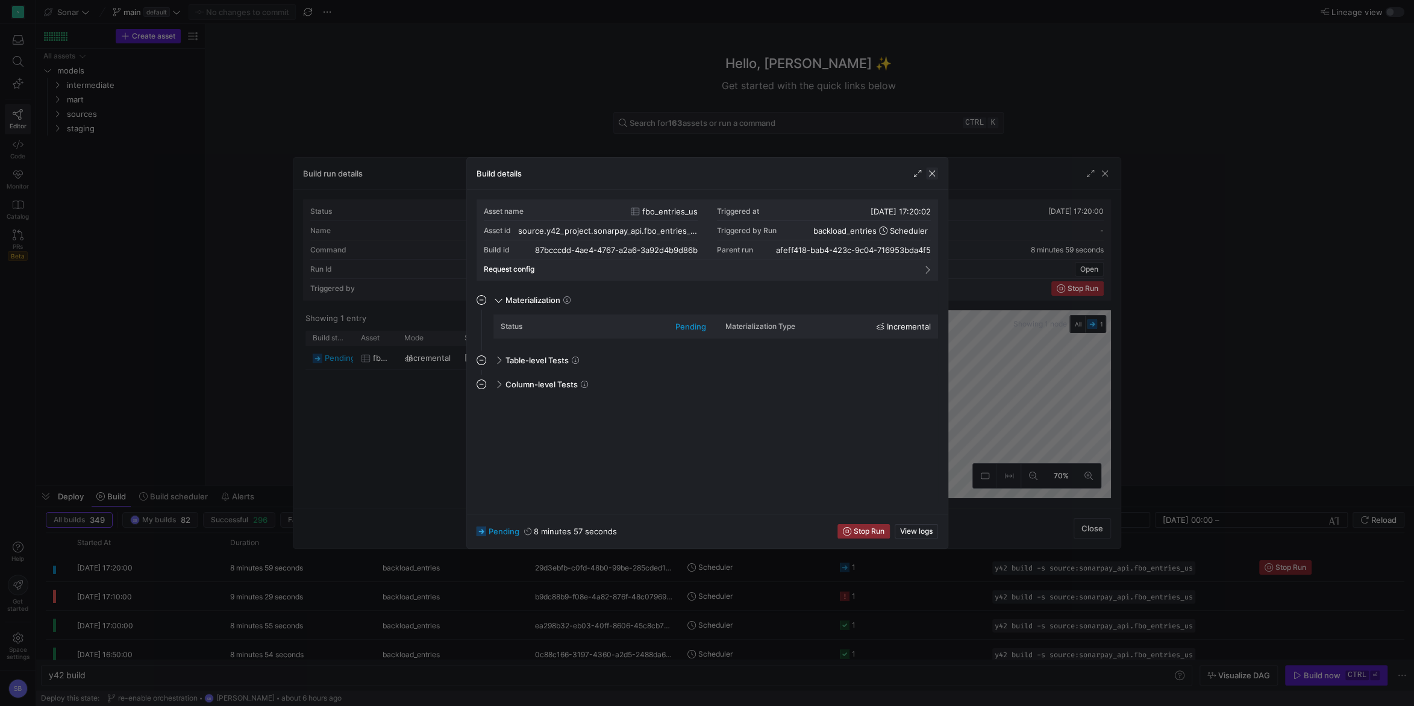
click at [931, 174] on span "button" at bounding box center [932, 173] width 12 height 12
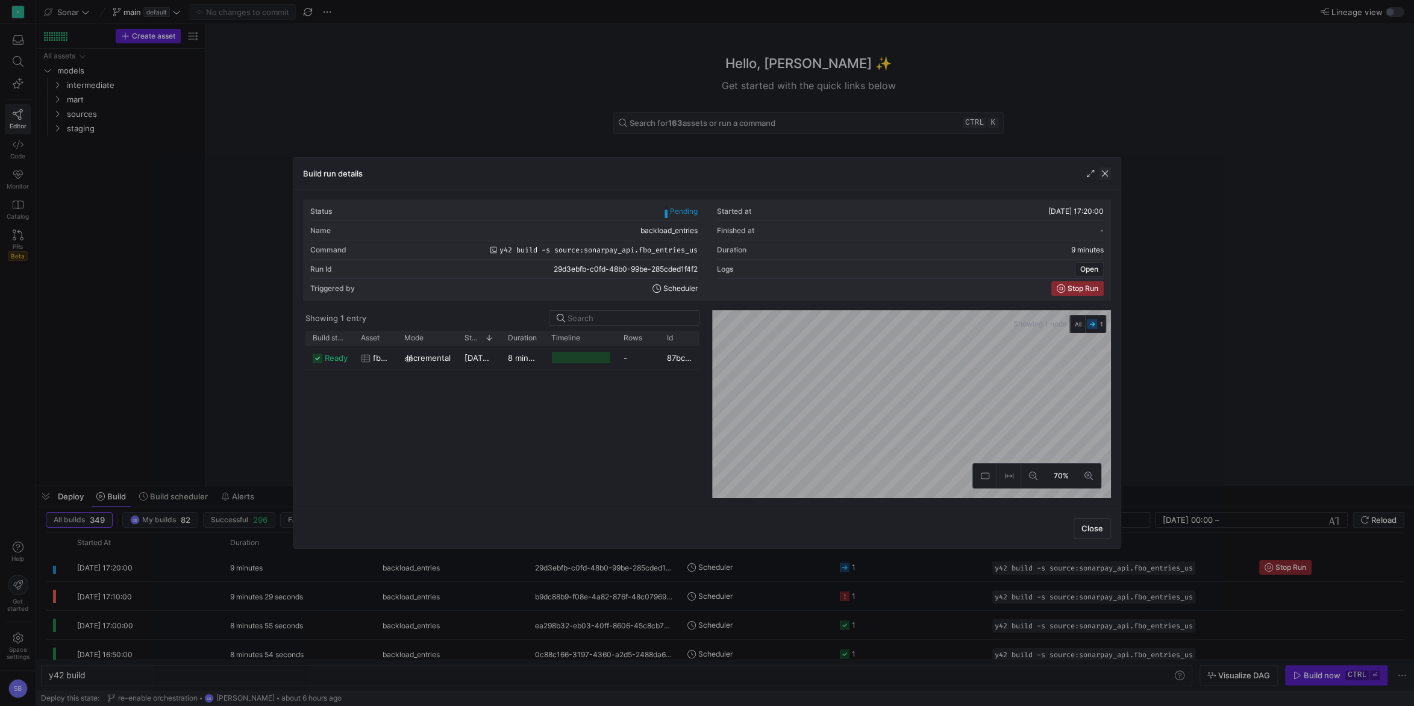
click at [1109, 174] on span "button" at bounding box center [1105, 173] width 12 height 12
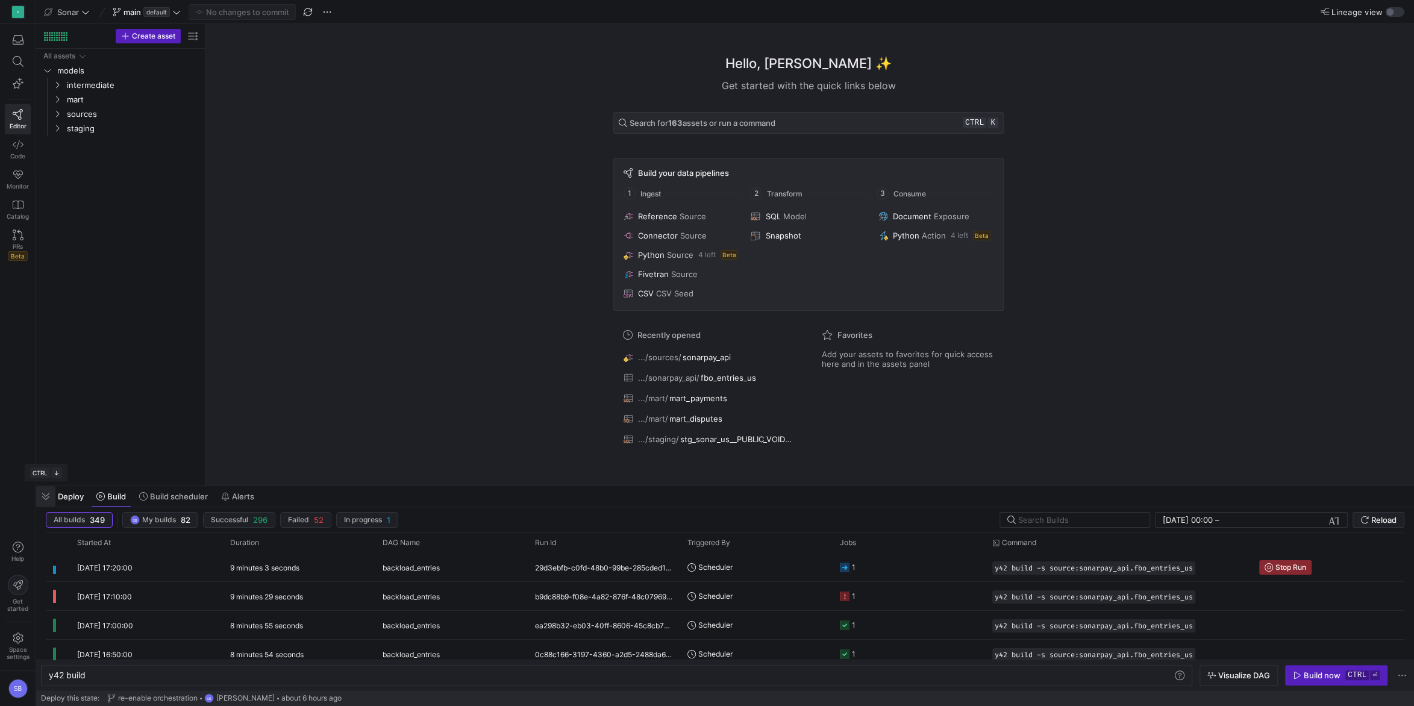
click at [51, 497] on span "button" at bounding box center [45, 496] width 19 height 20
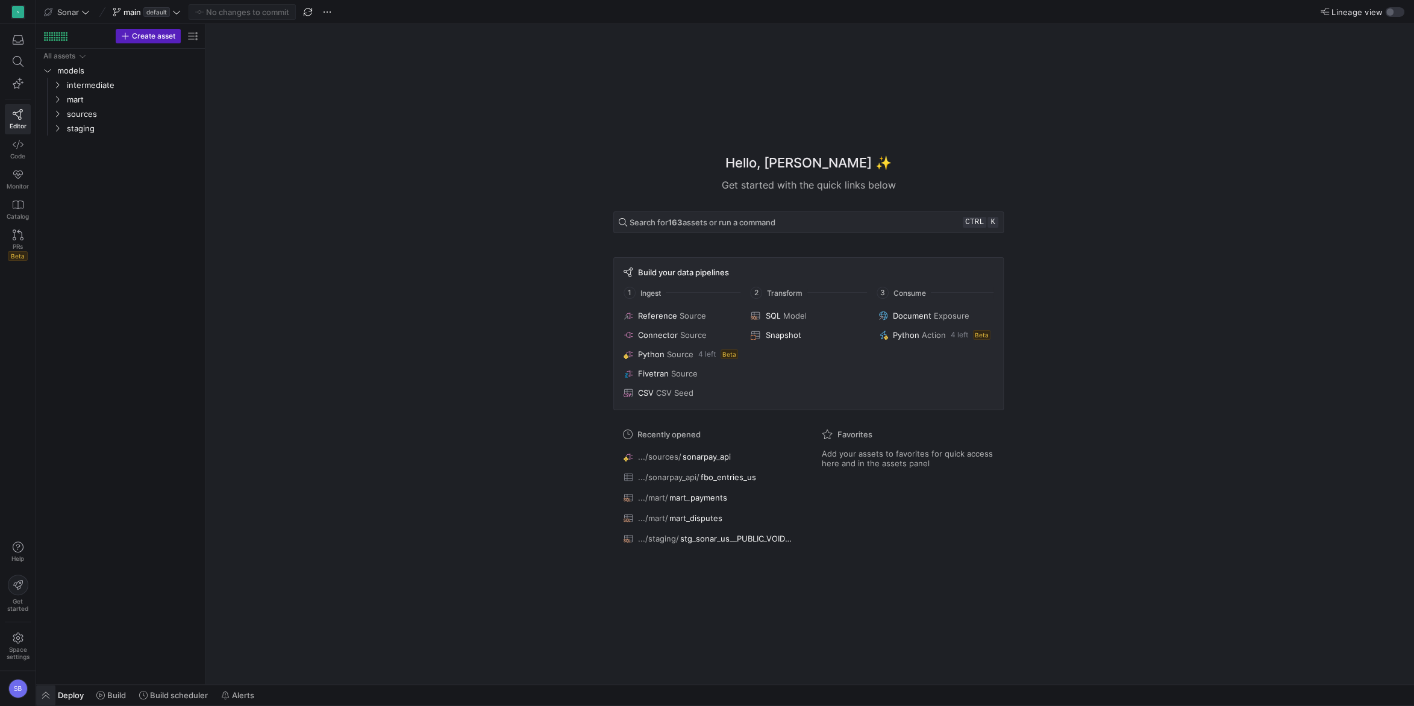
click at [45, 697] on span "button" at bounding box center [45, 695] width 19 height 20
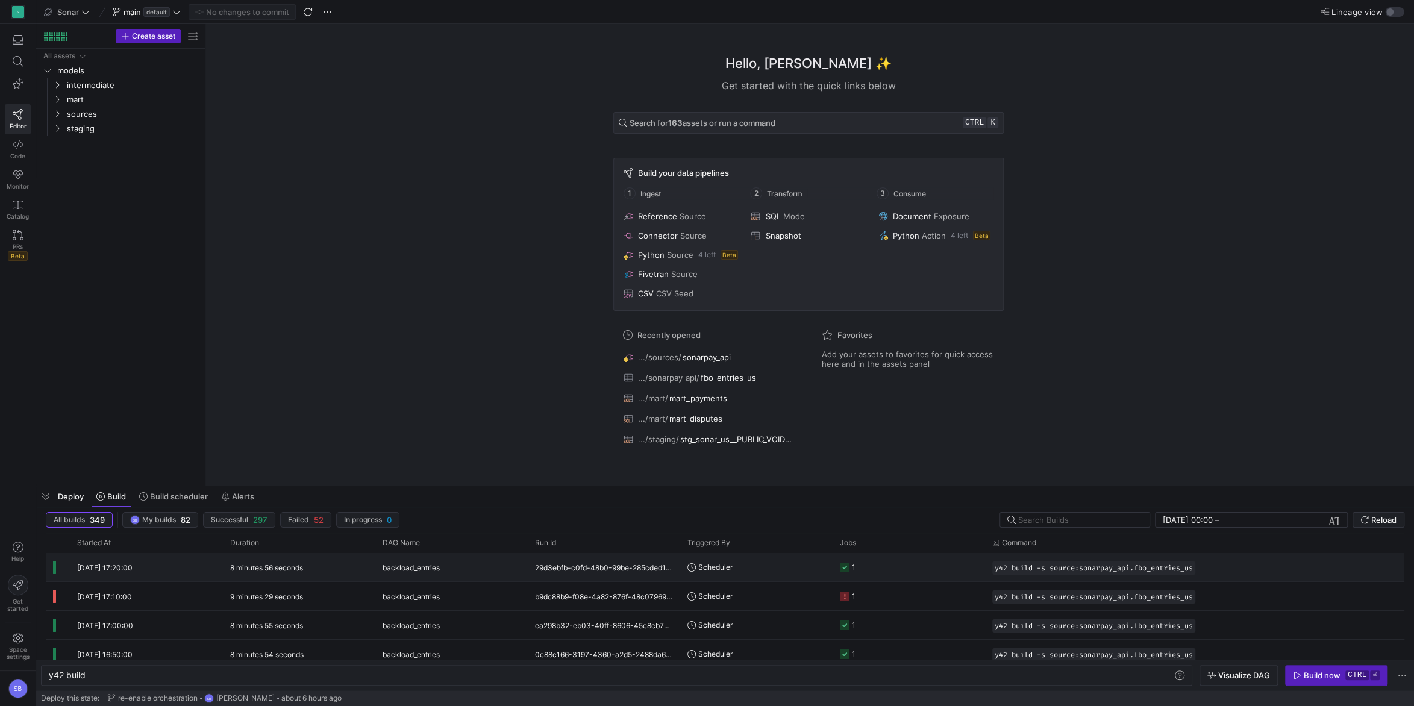
click at [286, 568] on y42-duration "8 minutes 56 seconds" at bounding box center [266, 567] width 73 height 9
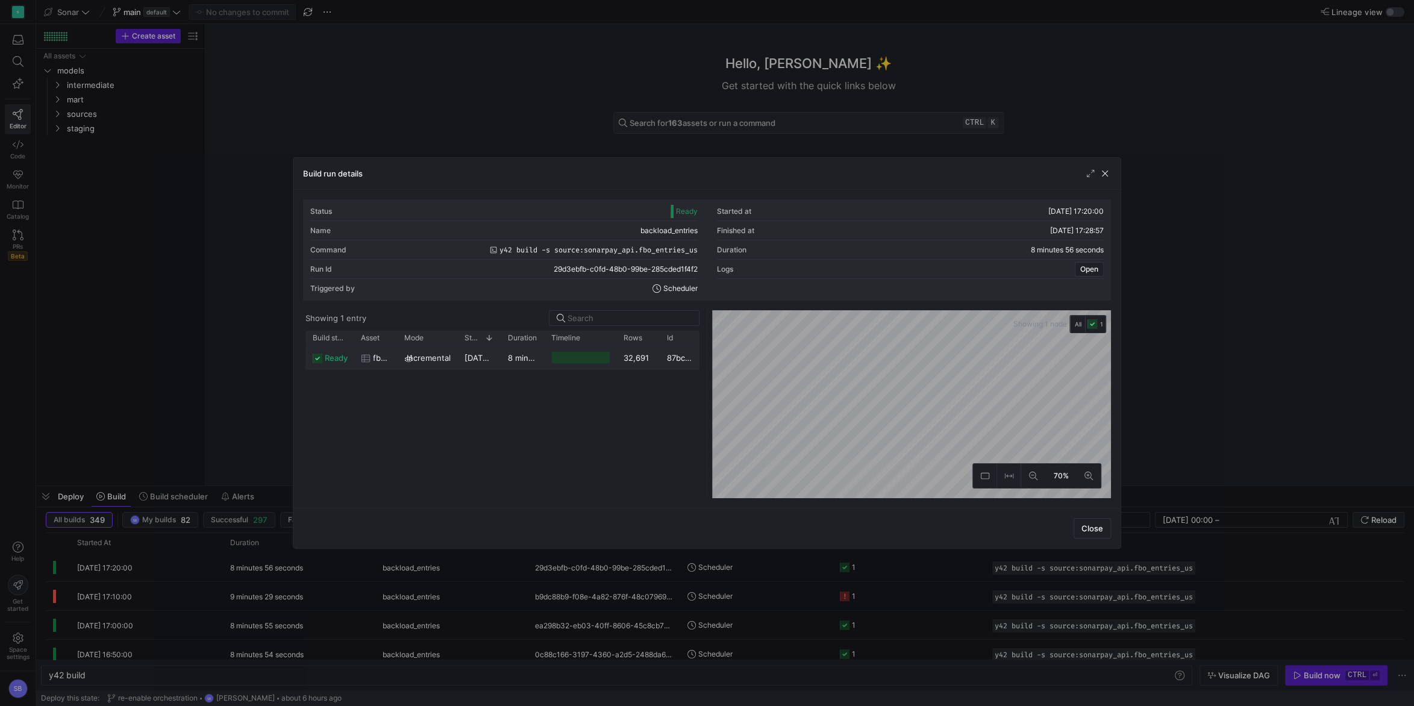
click at [627, 361] on div "32,691" at bounding box center [637, 357] width 43 height 23
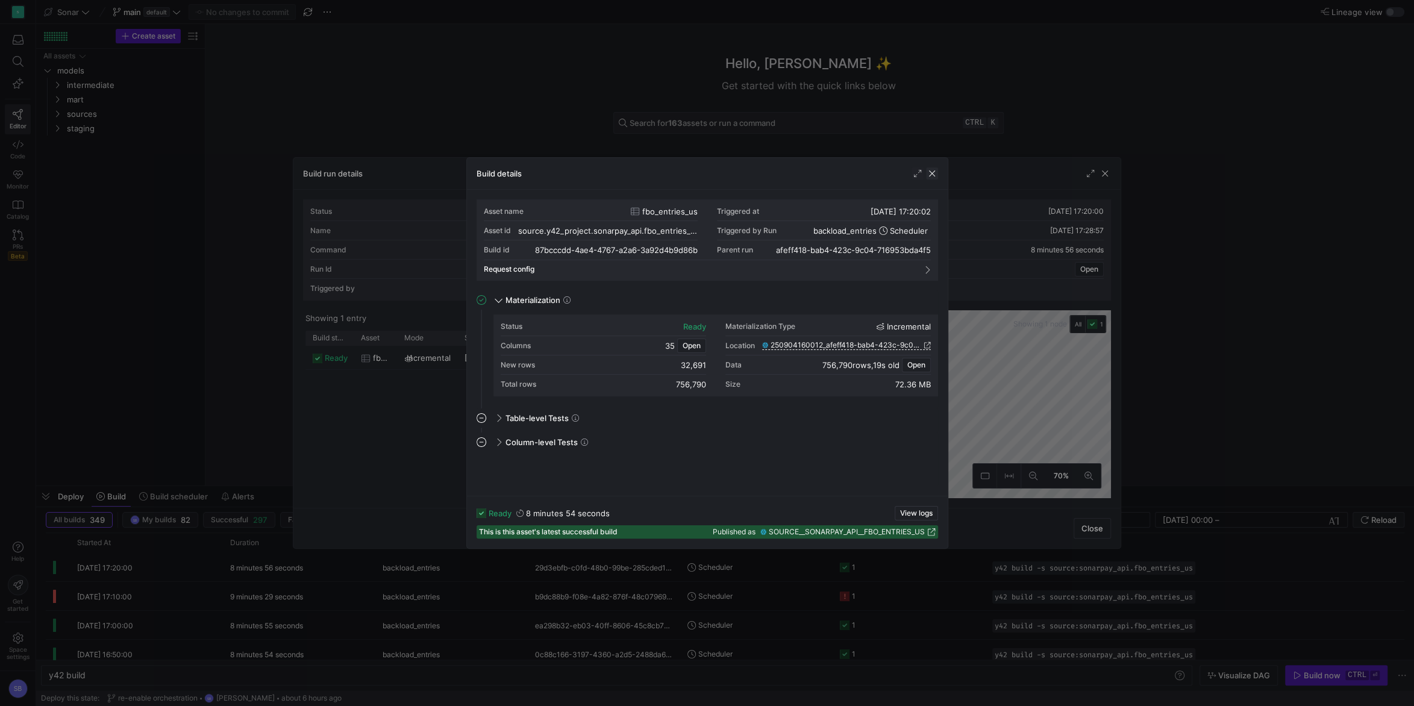
click at [931, 169] on span "button" at bounding box center [932, 173] width 12 height 12
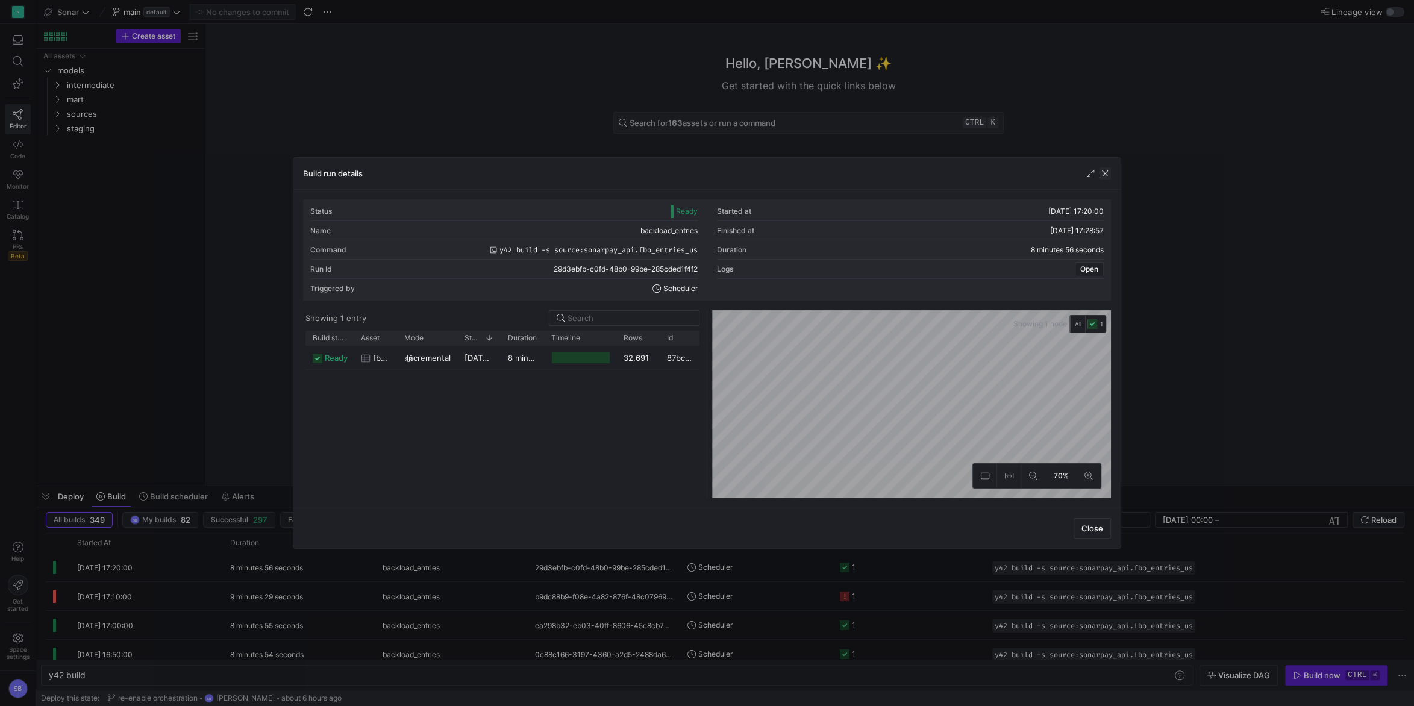
click at [1104, 177] on span "button" at bounding box center [1105, 173] width 12 height 12
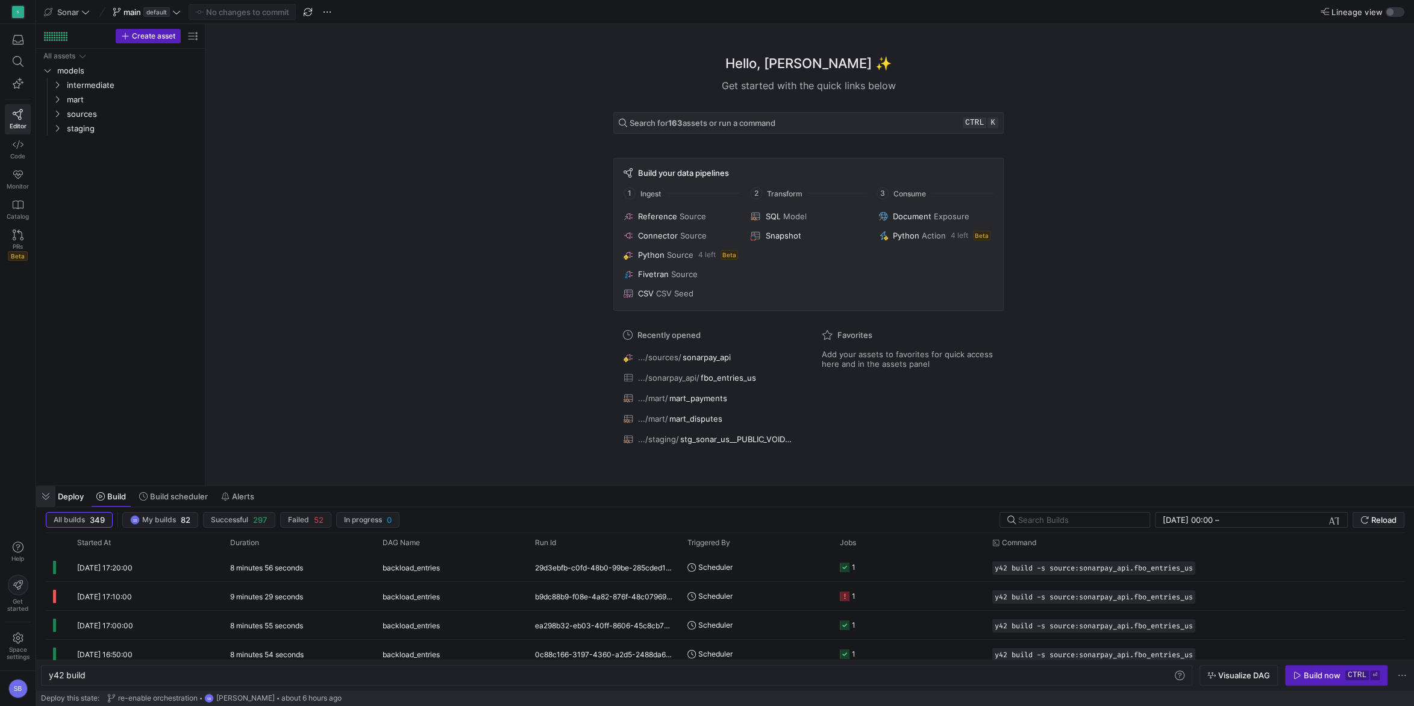
click at [46, 493] on span "button" at bounding box center [45, 496] width 19 height 20
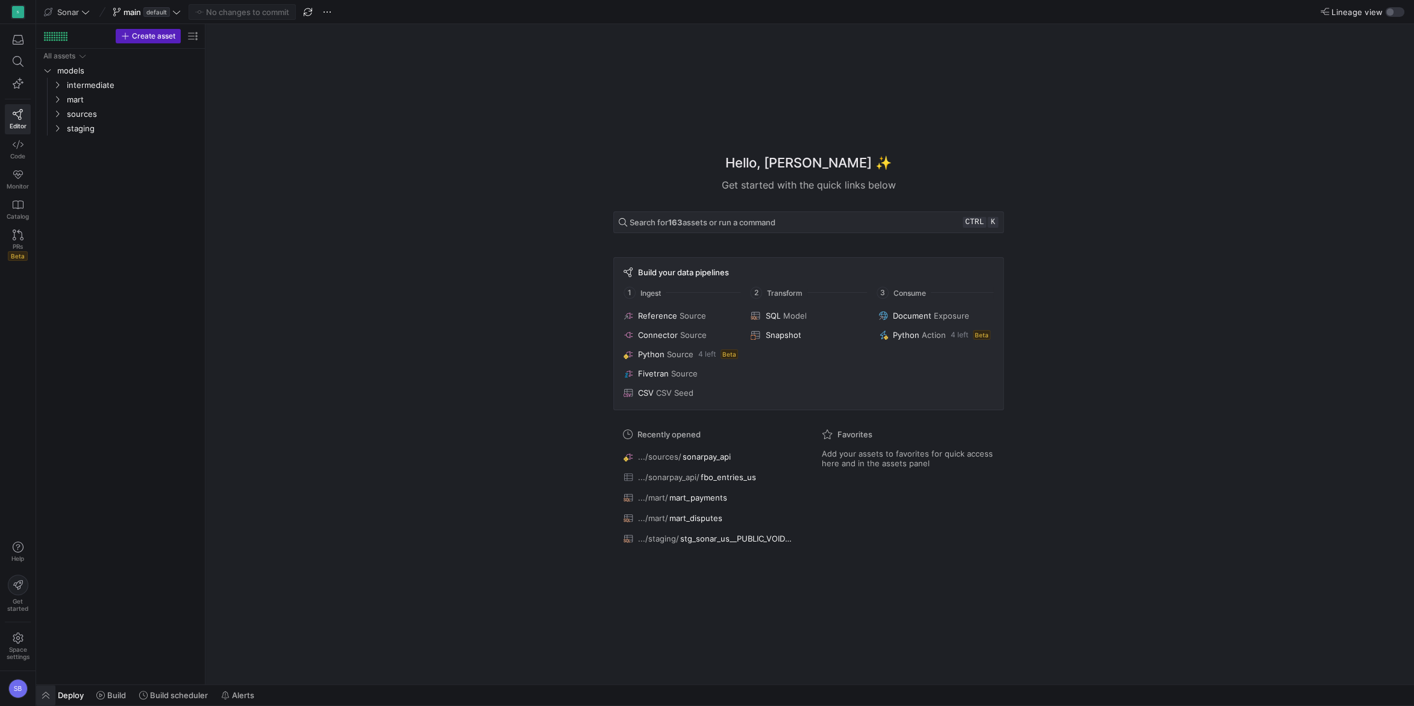
click at [51, 692] on span "button" at bounding box center [45, 695] width 19 height 20
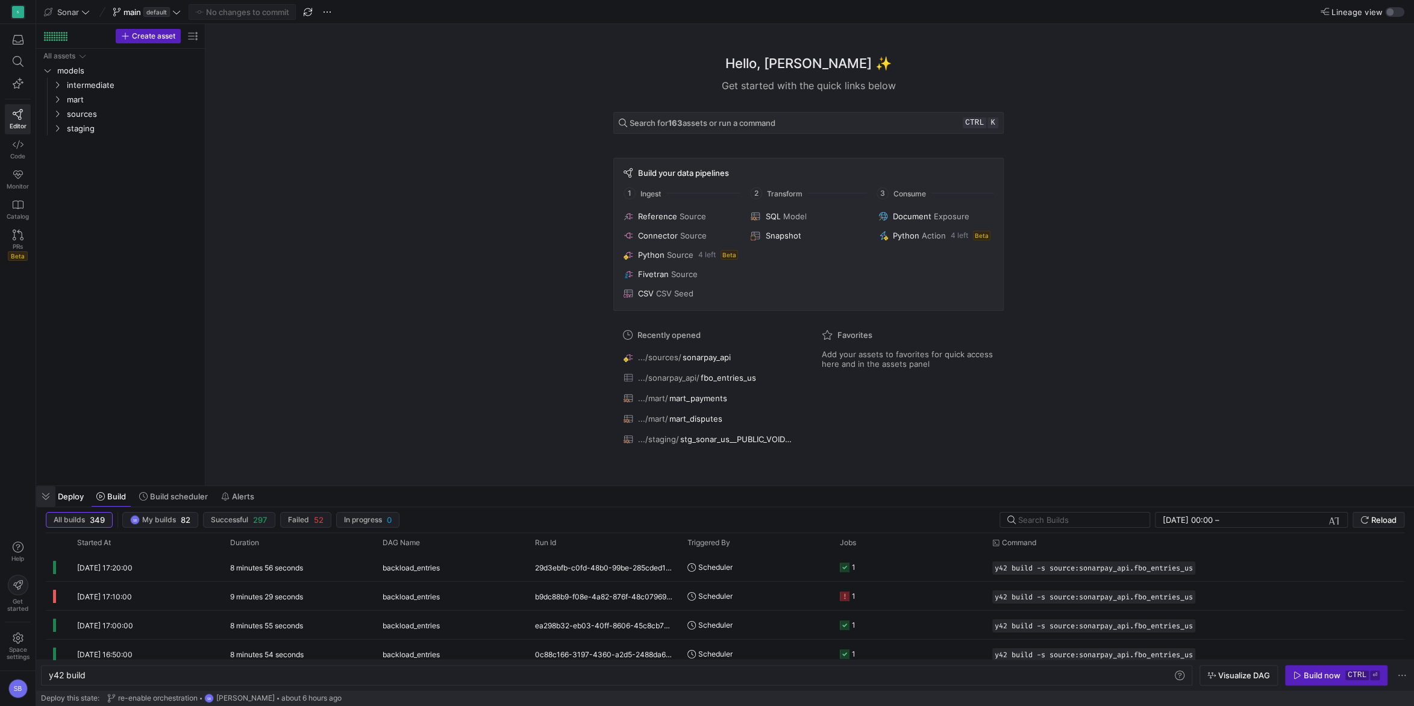
click at [51, 499] on span "button" at bounding box center [45, 496] width 19 height 20
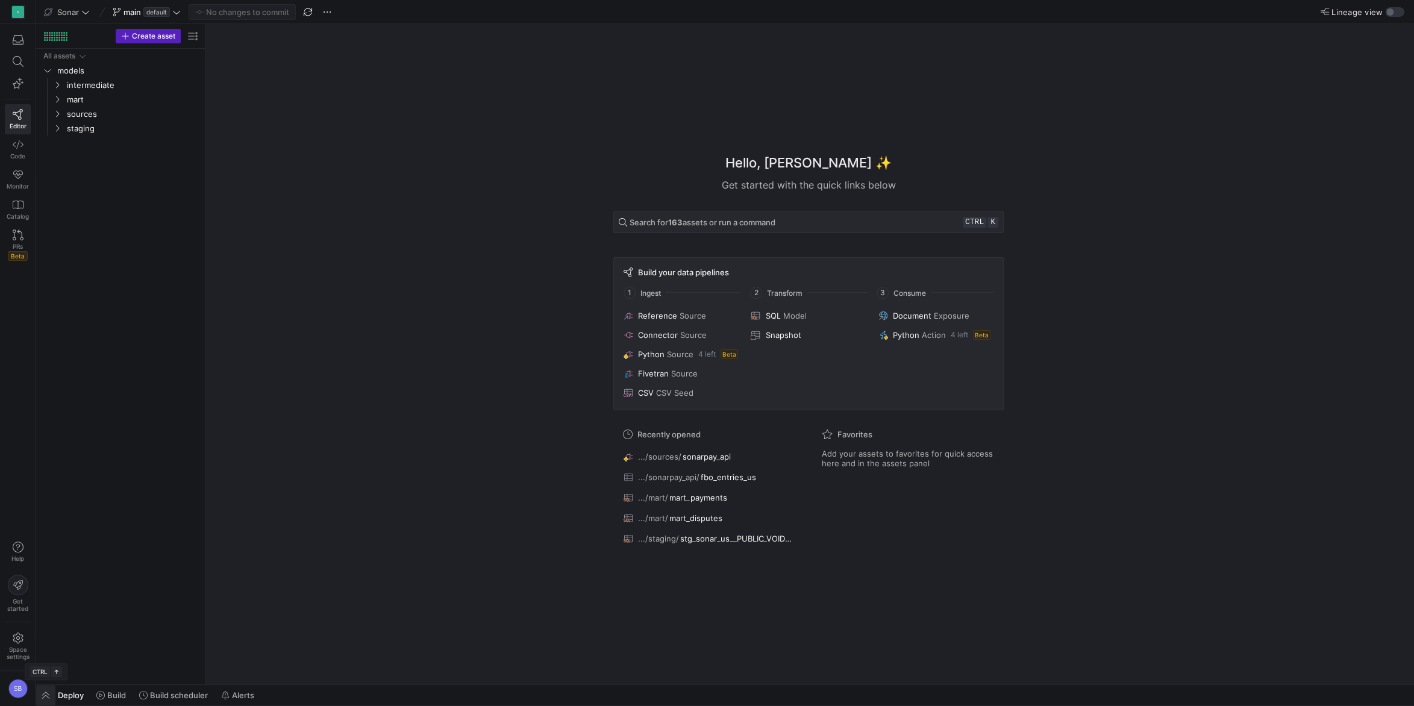
click at [45, 690] on span "button" at bounding box center [45, 695] width 19 height 20
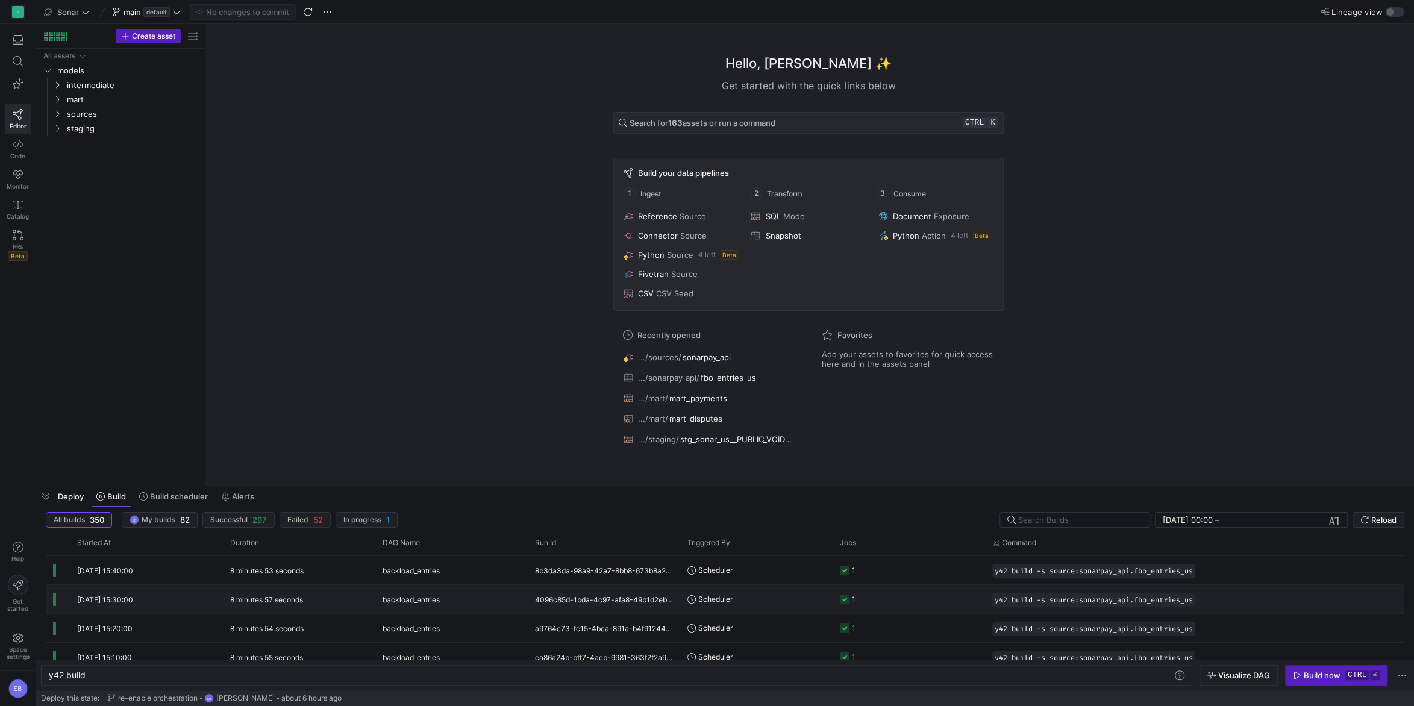
scroll to position [364, 0]
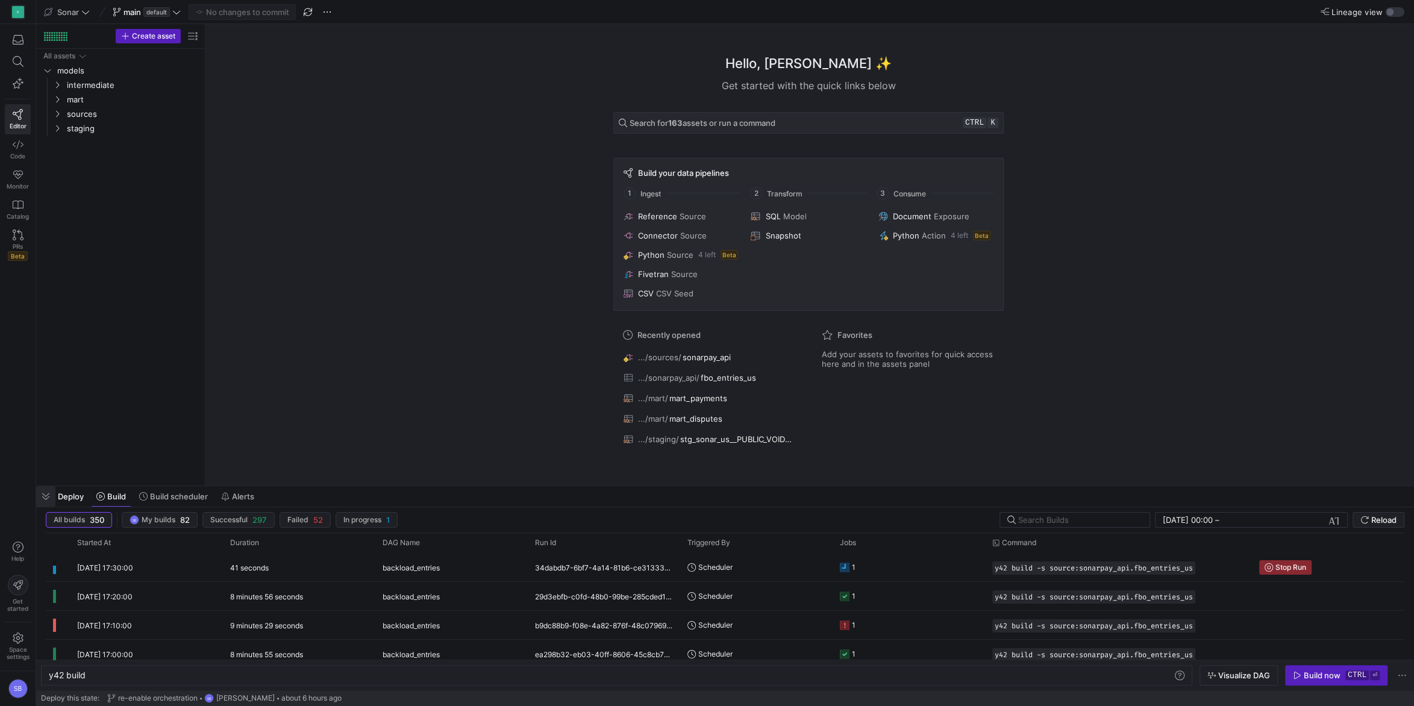
click at [48, 493] on span "button" at bounding box center [45, 496] width 19 height 20
